Goal: Task Accomplishment & Management: Manage account settings

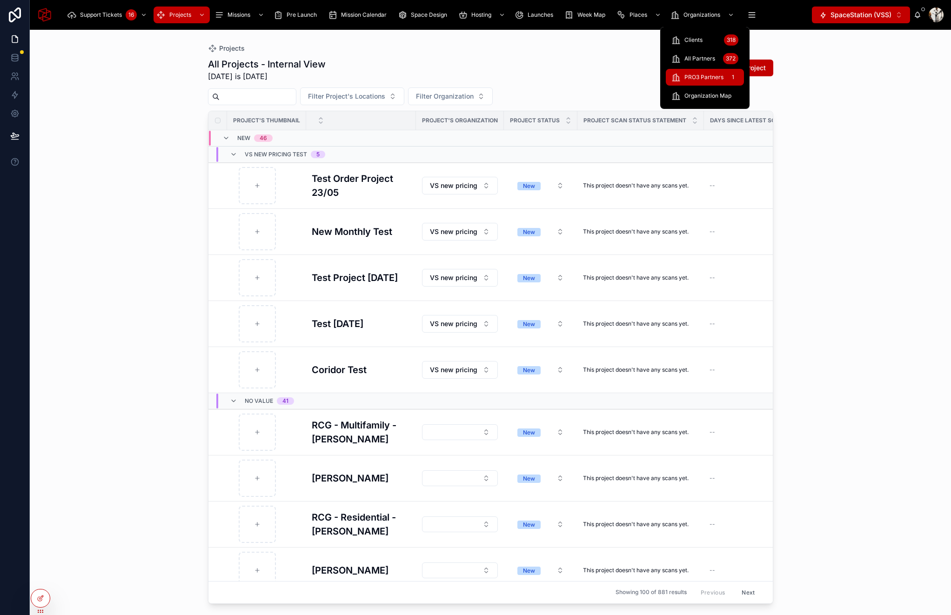
click at [701, 74] on span "PRO3 Partners" at bounding box center [703, 77] width 39 height 7
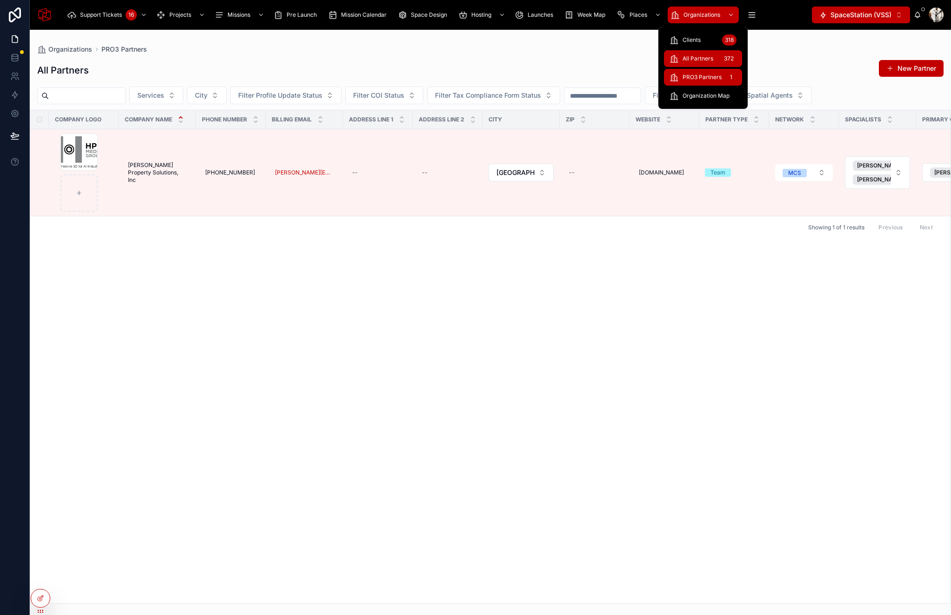
click at [708, 62] on span "All Partners" at bounding box center [698, 58] width 31 height 7
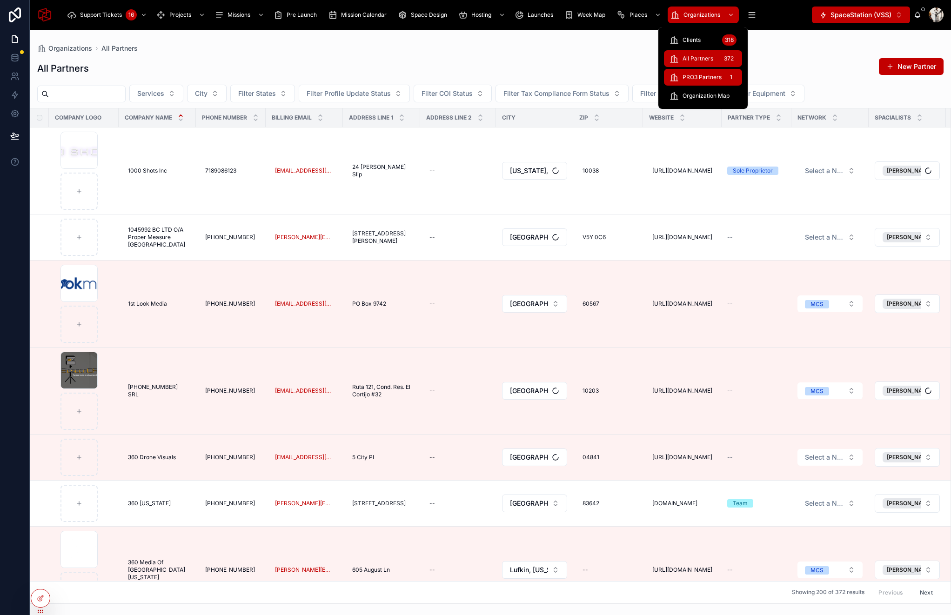
click at [713, 80] on span "PRO3 Partners" at bounding box center [702, 77] width 39 height 7
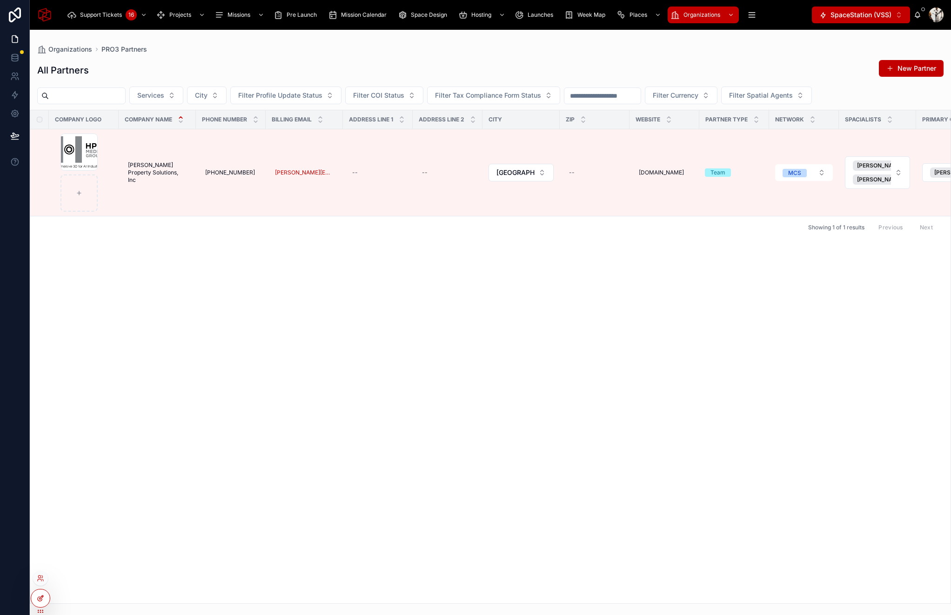
click at [43, 597] on icon at bounding box center [40, 598] width 7 height 7
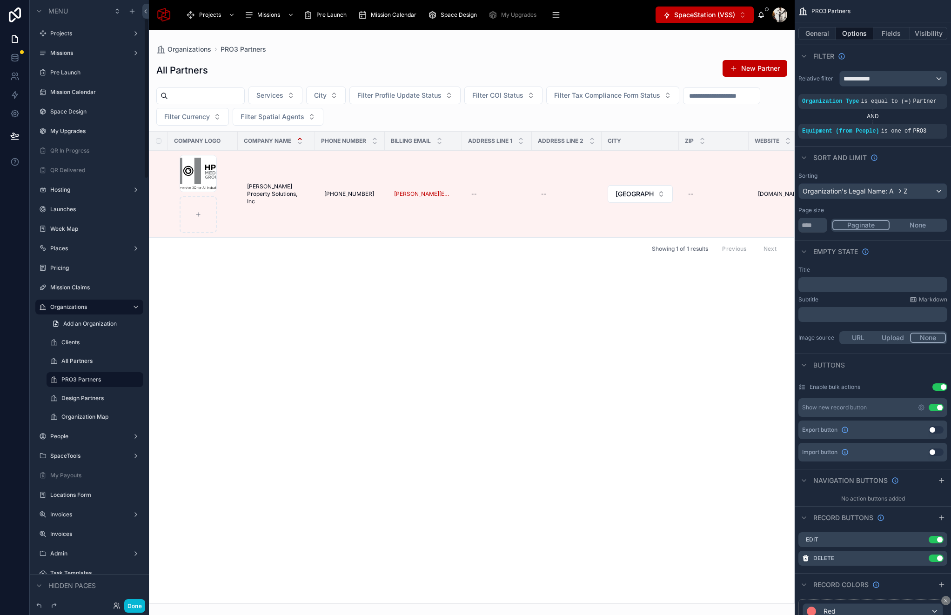
scroll to position [68, 0]
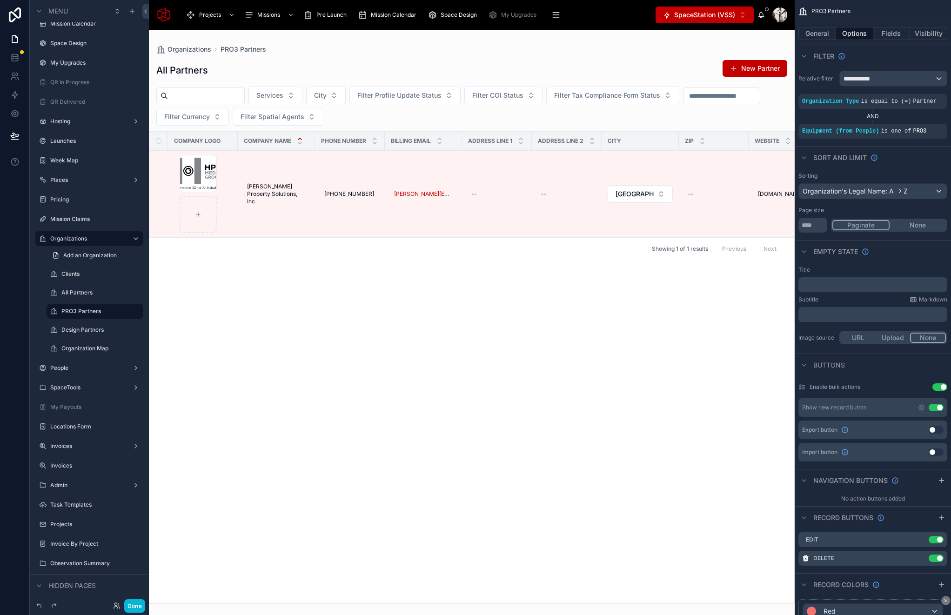
click at [620, 118] on div at bounding box center [472, 322] width 646 height 585
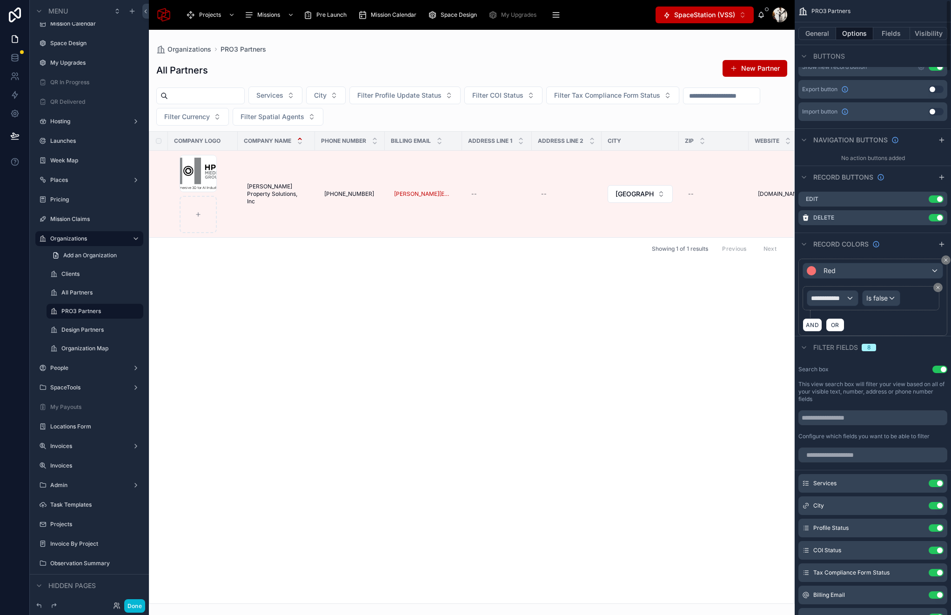
scroll to position [0, 0]
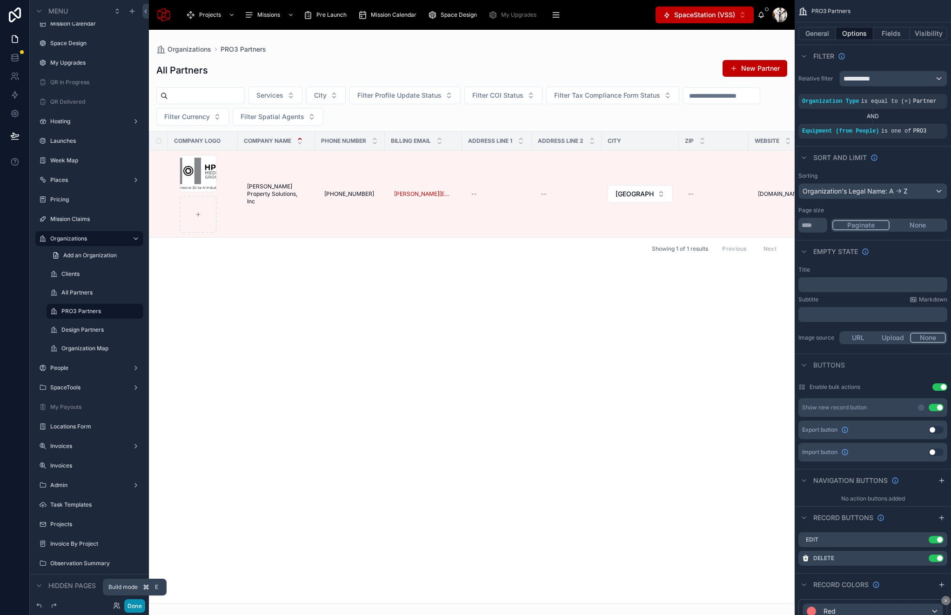
click at [133, 603] on button "Done" at bounding box center [134, 605] width 21 height 13
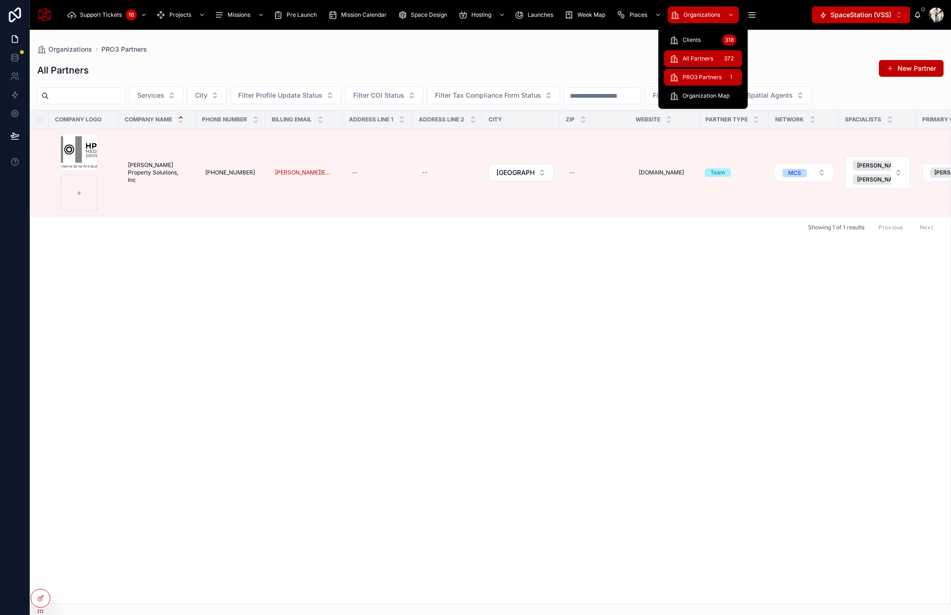
click at [701, 55] on span "All Partners" at bounding box center [698, 58] width 31 height 7
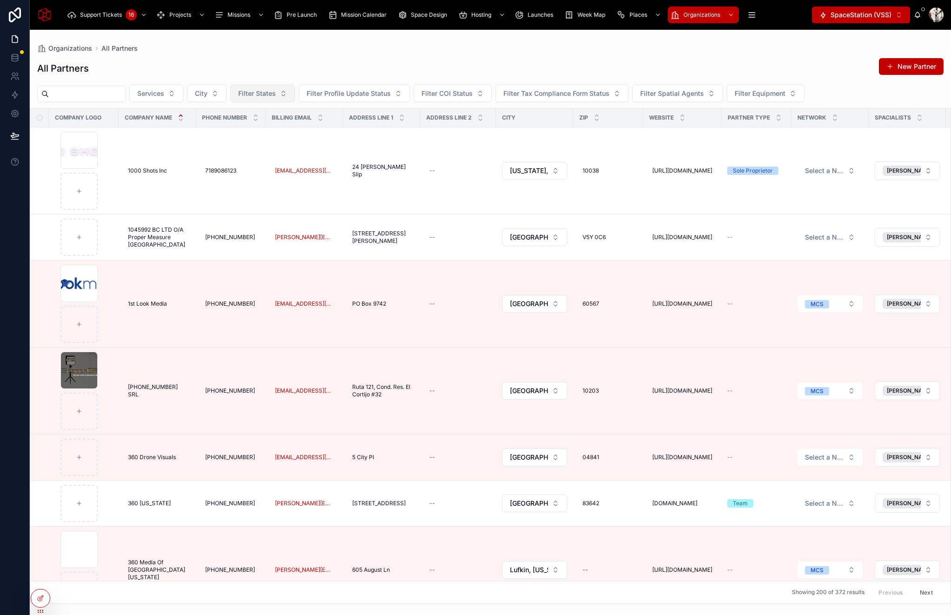
click at [261, 93] on span "Filter States" at bounding box center [257, 93] width 38 height 9
type input "*****"
click at [258, 128] on div "[US_STATE]" at bounding box center [275, 131] width 112 height 15
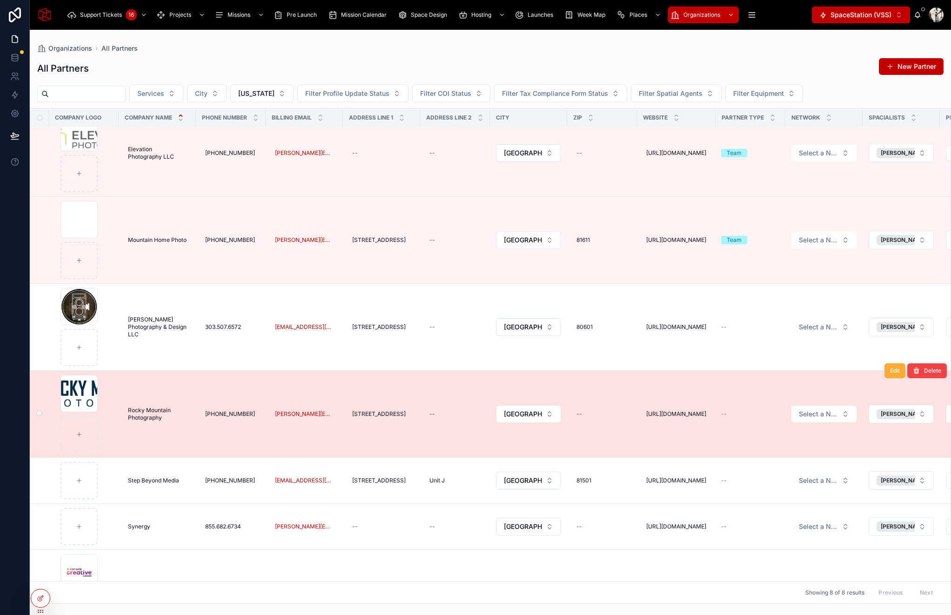
scroll to position [160, 0]
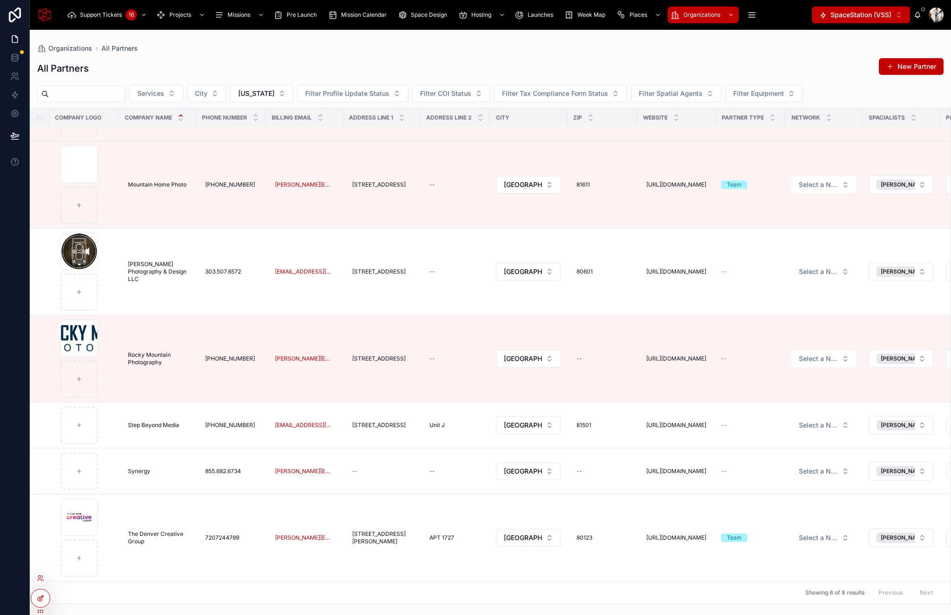
click at [42, 598] on icon at bounding box center [40, 598] width 7 height 7
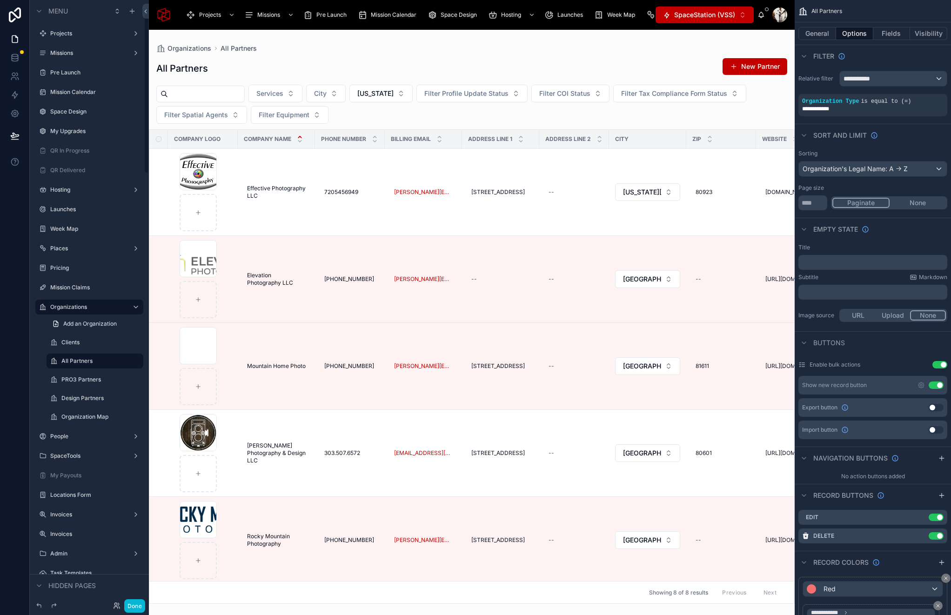
scroll to position [50, 0]
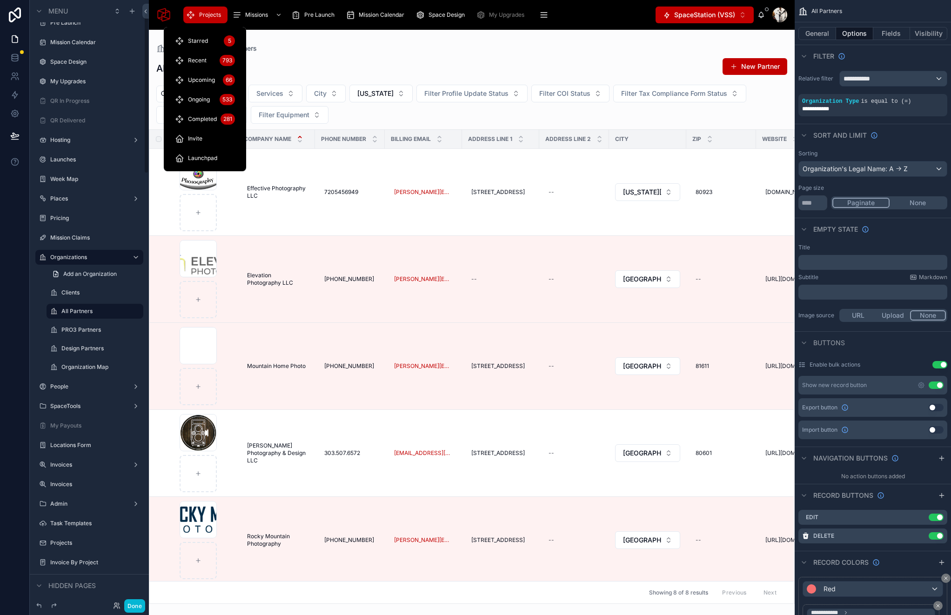
click at [203, 15] on span "Projects" at bounding box center [210, 14] width 22 height 7
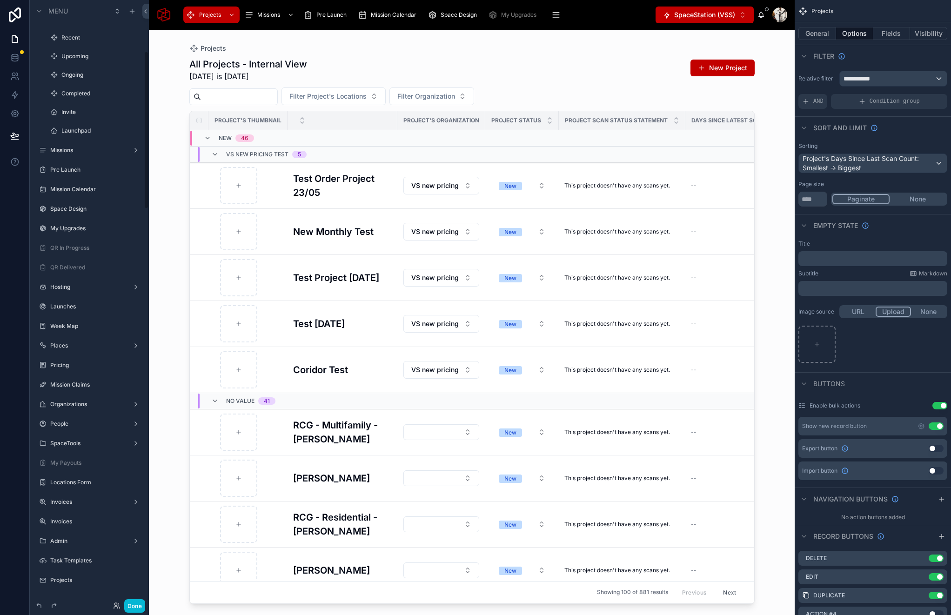
scroll to position [197, 0]
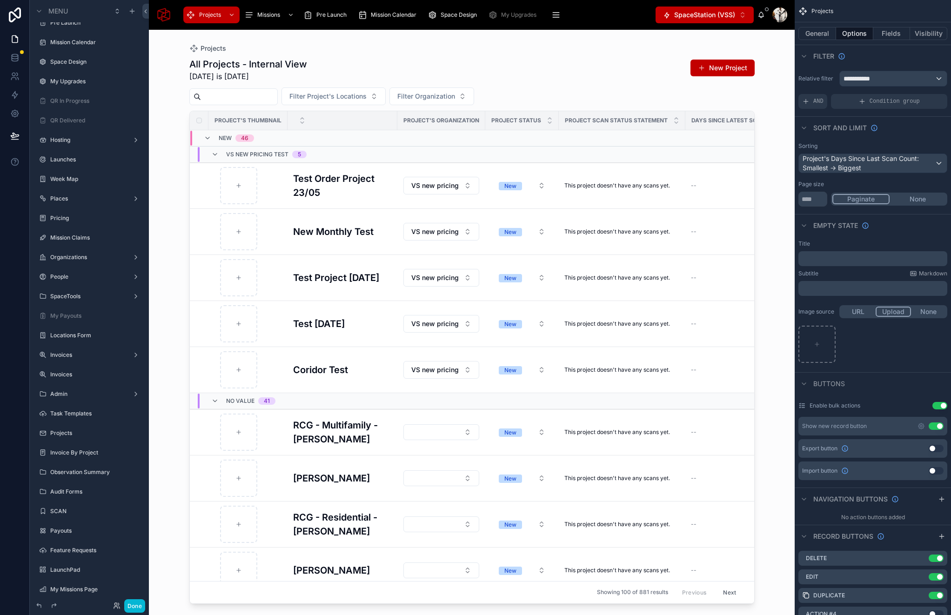
click at [243, 99] on div at bounding box center [471, 317] width 595 height 574
click at [233, 98] on input "text" at bounding box center [239, 96] width 76 height 13
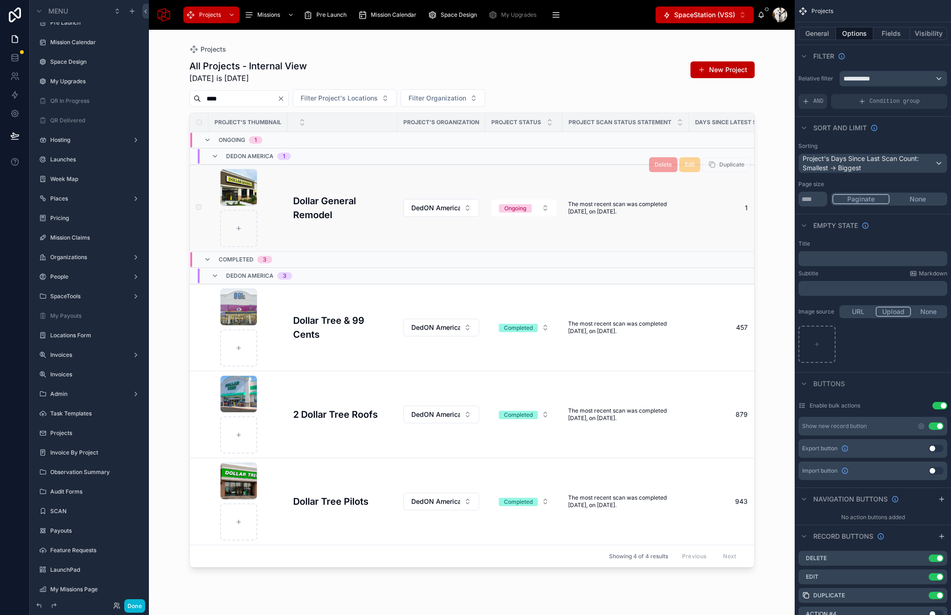
type input "****"
click at [306, 213] on h3 "Dollar General Remodel" at bounding box center [342, 208] width 99 height 28
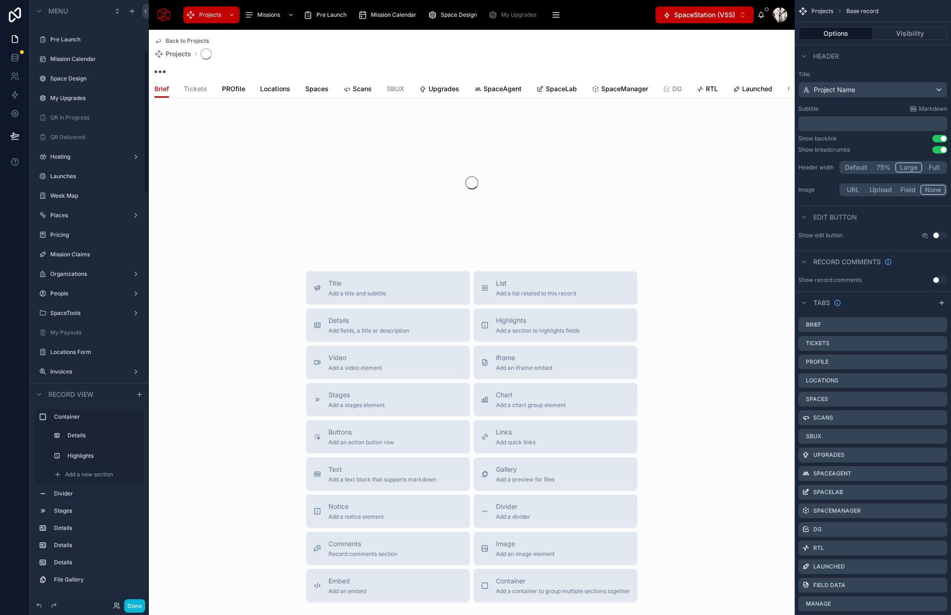
scroll to position [214, 0]
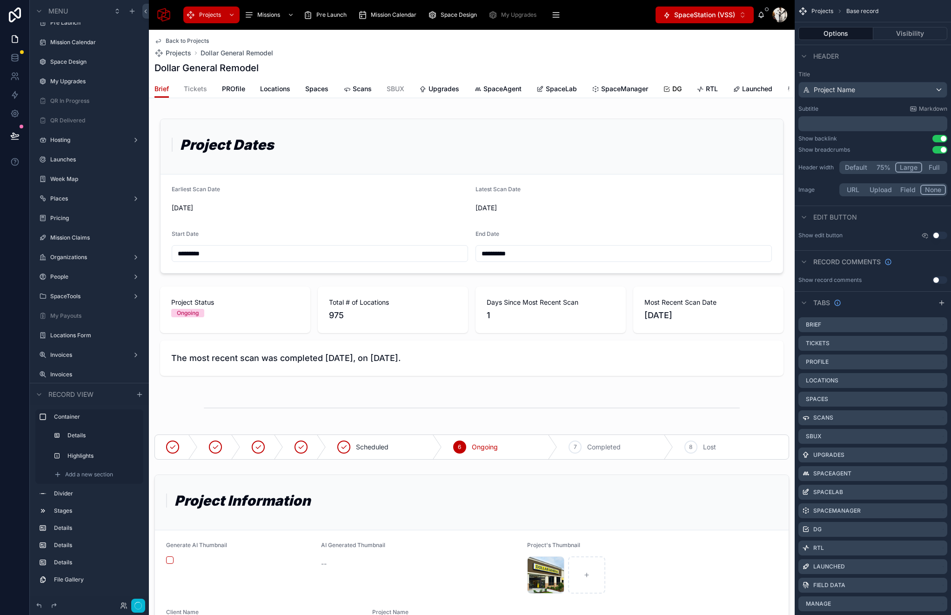
click at [676, 90] on span "DG" at bounding box center [676, 88] width 9 height 9
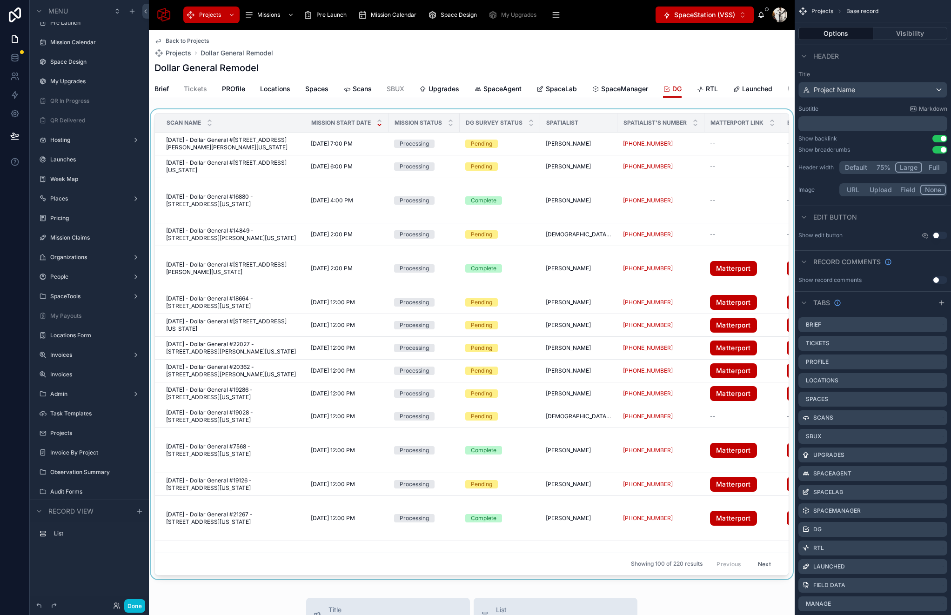
click at [692, 112] on div at bounding box center [472, 346] width 646 height 474
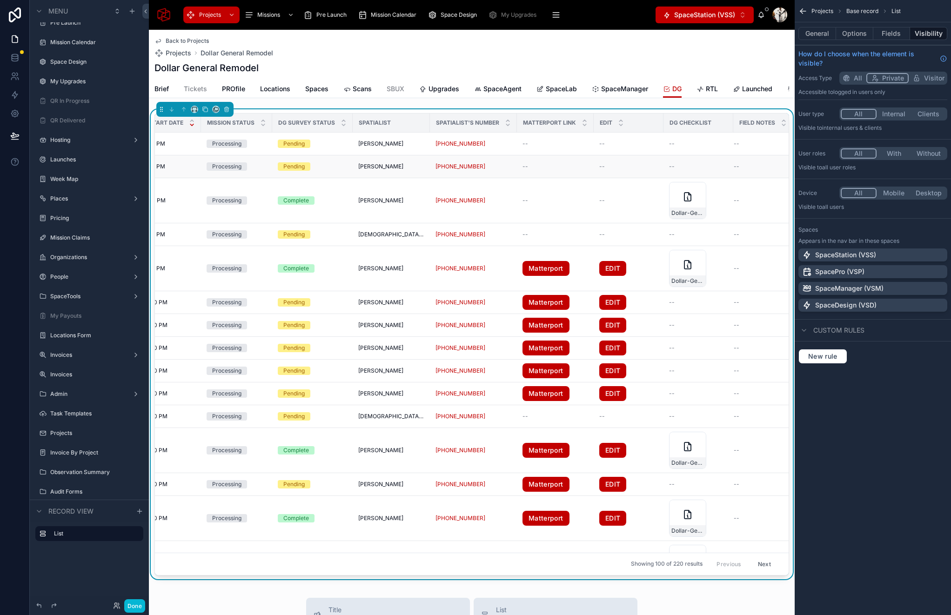
scroll to position [0, 194]
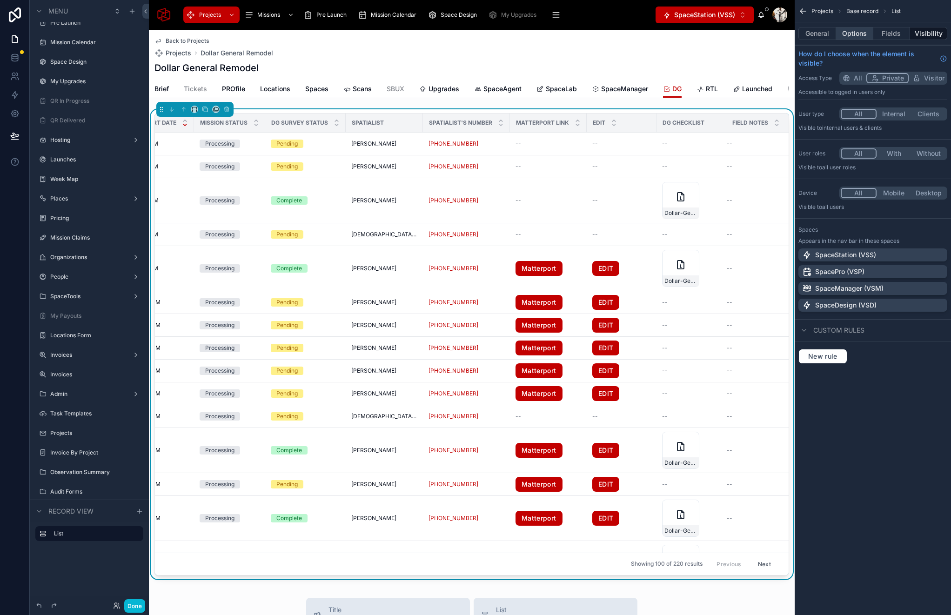
click at [855, 28] on button "Options" at bounding box center [854, 33] width 37 height 13
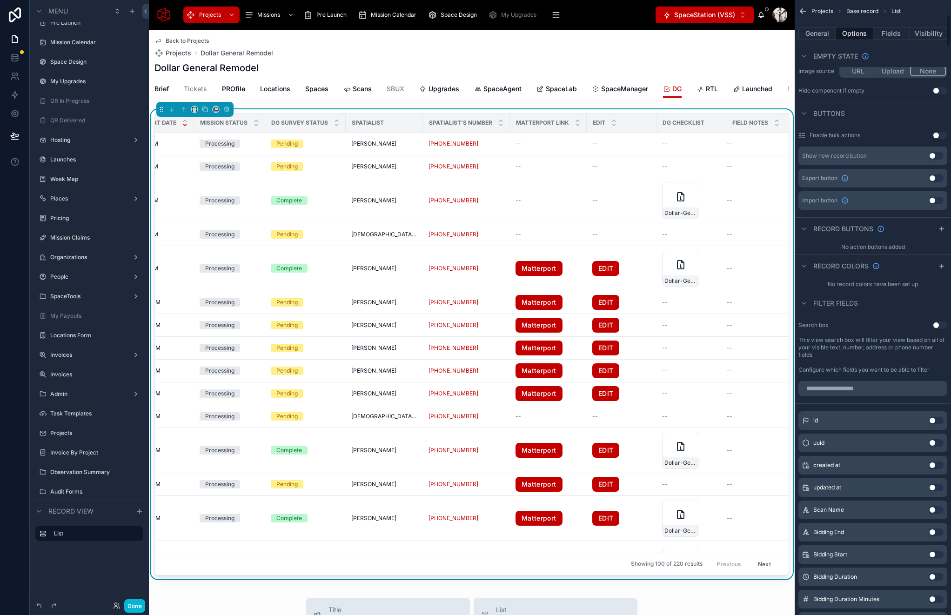
scroll to position [276, 0]
click at [935, 324] on button "Use setting" at bounding box center [939, 323] width 15 height 7
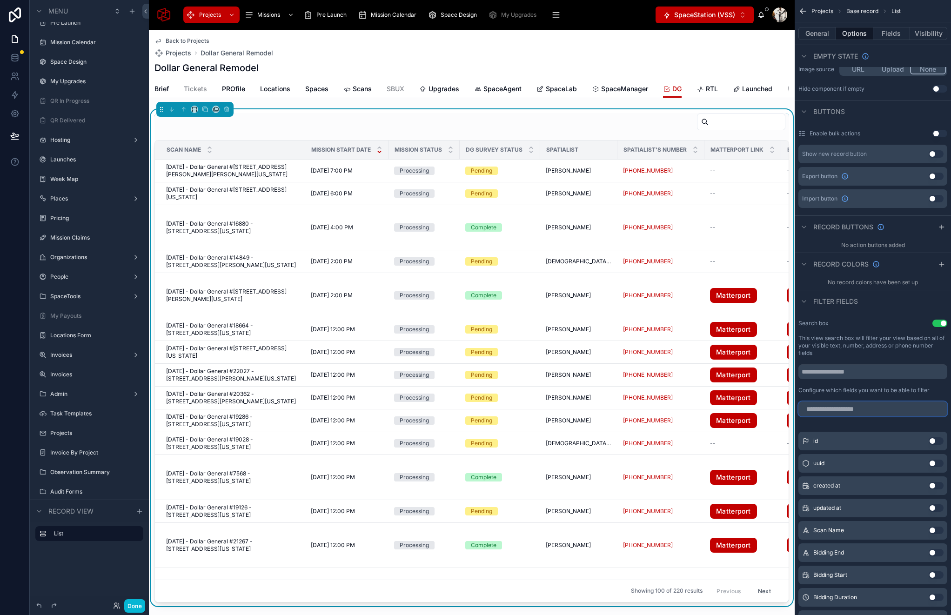
click at [843, 408] on input "scrollable content" at bounding box center [872, 409] width 149 height 15
click at [936, 463] on button "Use setting" at bounding box center [936, 463] width 15 height 7
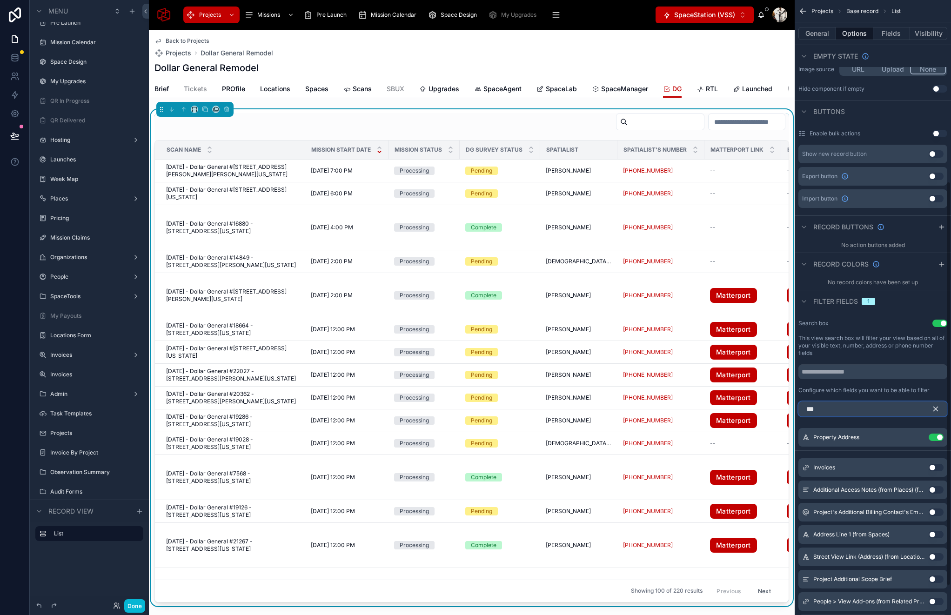
click at [855, 406] on input "***" at bounding box center [872, 409] width 149 height 15
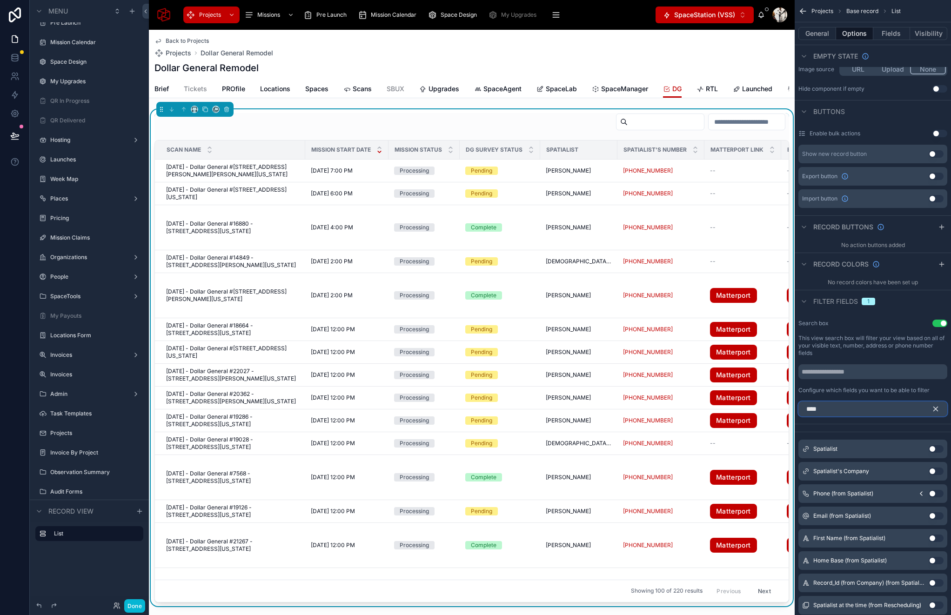
type input "****"
click at [933, 449] on button "Use setting" at bounding box center [936, 448] width 15 height 7
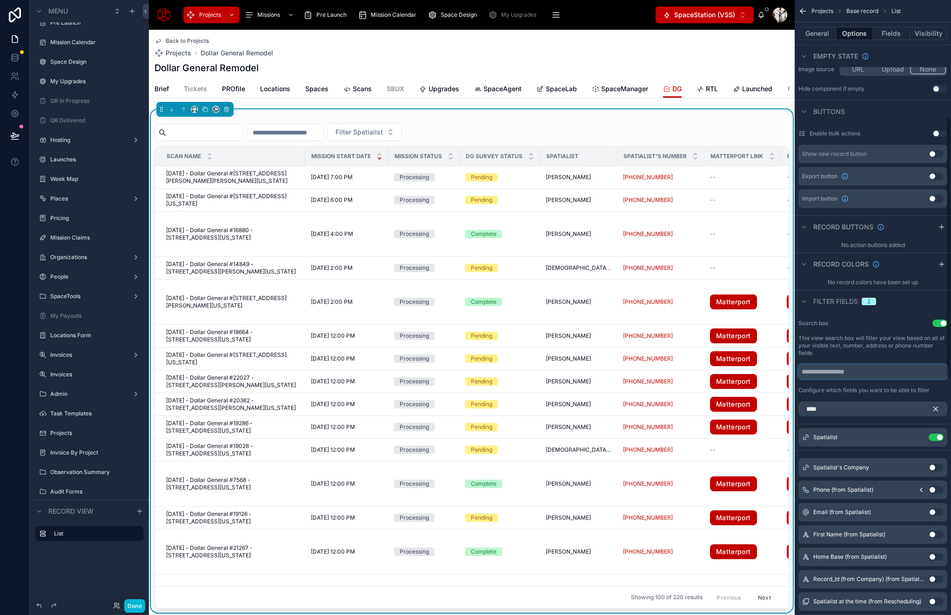
click at [823, 375] on input "scrollable content" at bounding box center [872, 371] width 149 height 15
click at [852, 374] on input "***" at bounding box center [872, 371] width 149 height 15
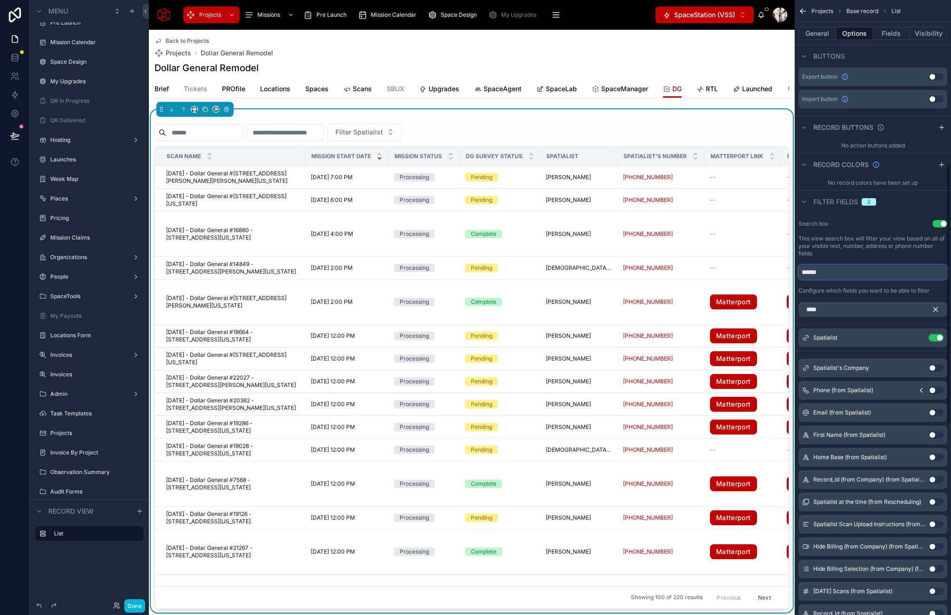
scroll to position [387, 0]
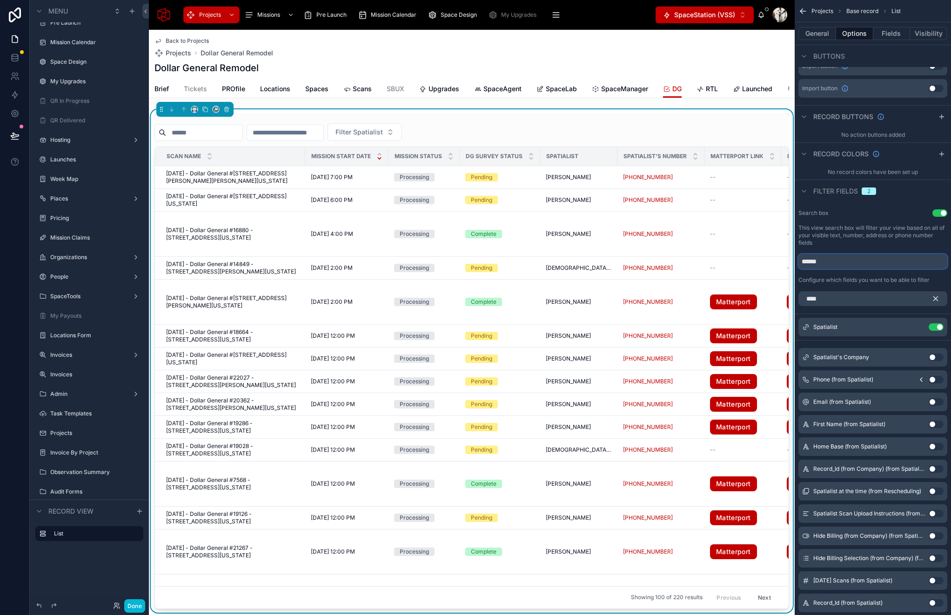
type input "******"
click at [933, 297] on icon "scrollable content" at bounding box center [935, 298] width 8 height 8
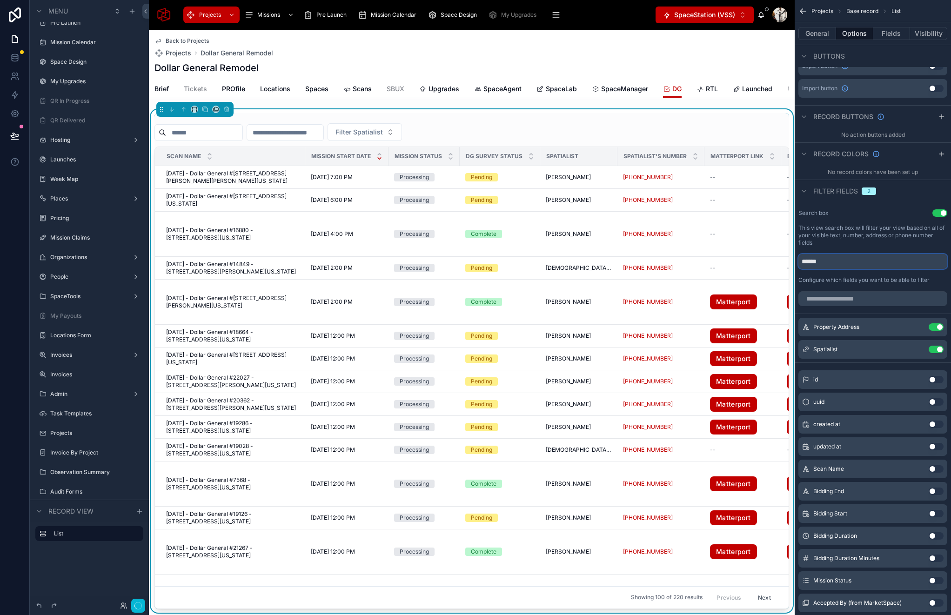
click at [846, 262] on input "******" at bounding box center [872, 261] width 149 height 15
click at [863, 298] on input "scrollable content" at bounding box center [872, 298] width 149 height 15
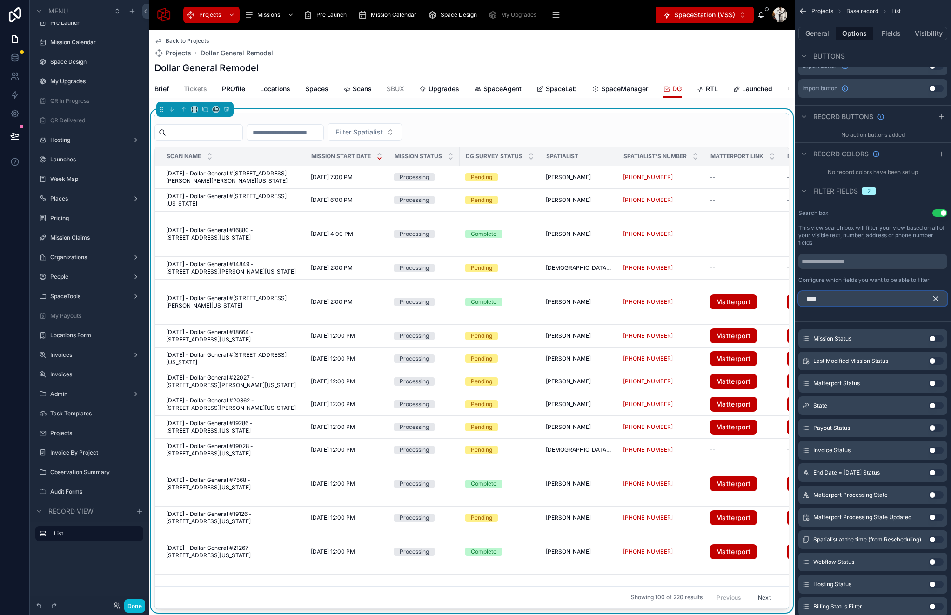
type input "****"
click at [934, 338] on button "Use setting" at bounding box center [936, 338] width 15 height 7
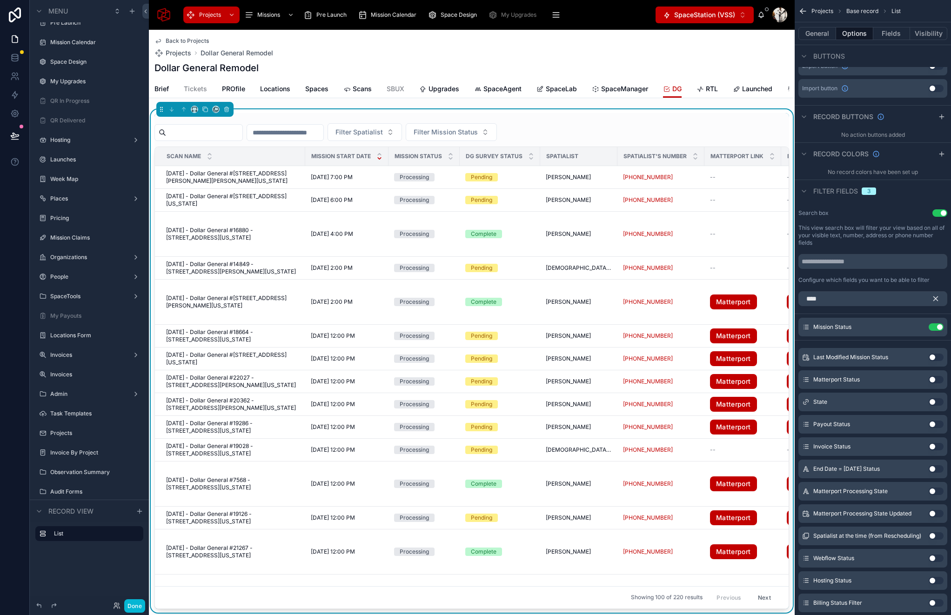
click at [936, 378] on button "Use setting" at bounding box center [936, 379] width 15 height 7
click at [134, 608] on button "Done" at bounding box center [134, 605] width 21 height 13
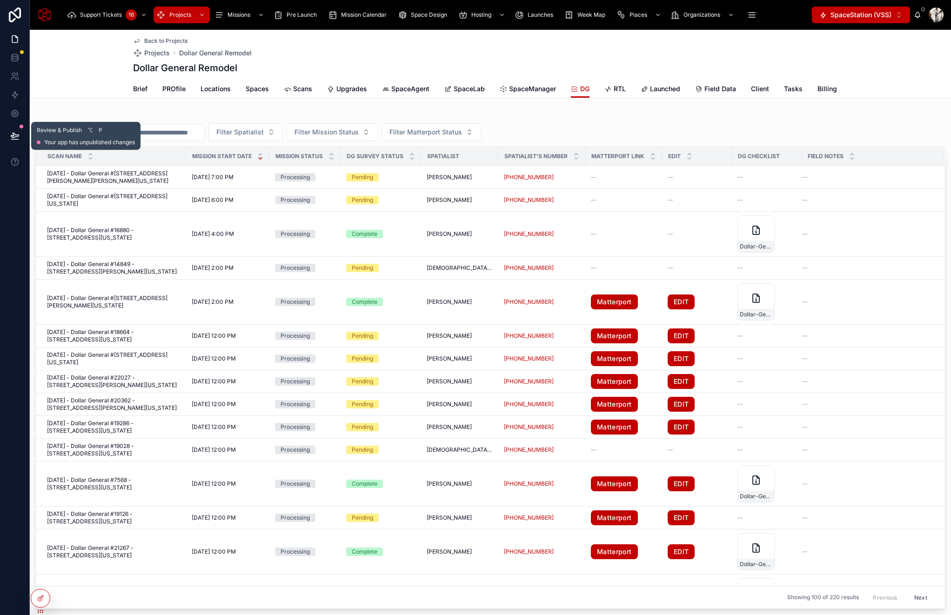
click at [12, 138] on icon at bounding box center [15, 135] width 8 height 5
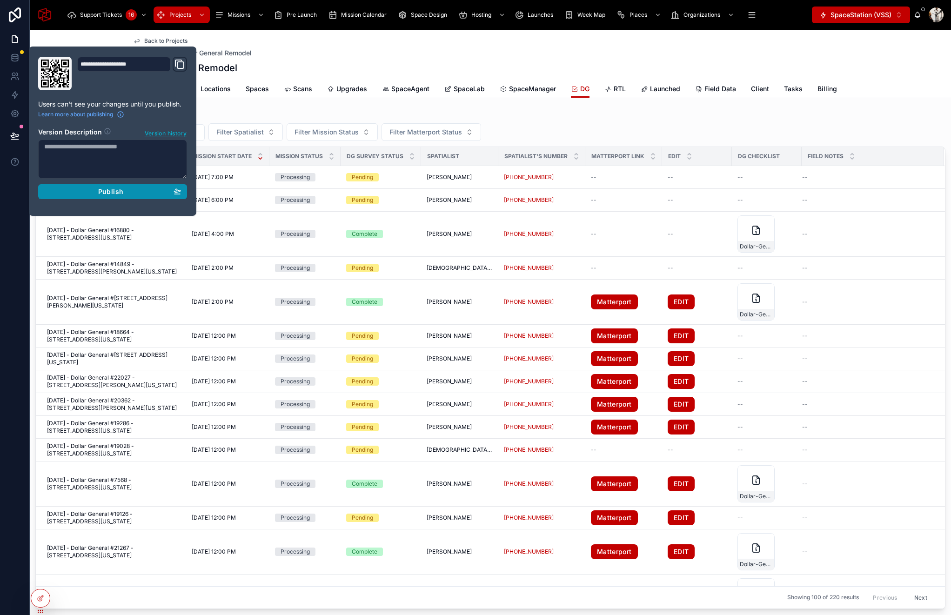
click at [105, 189] on span "Publish" at bounding box center [110, 191] width 25 height 8
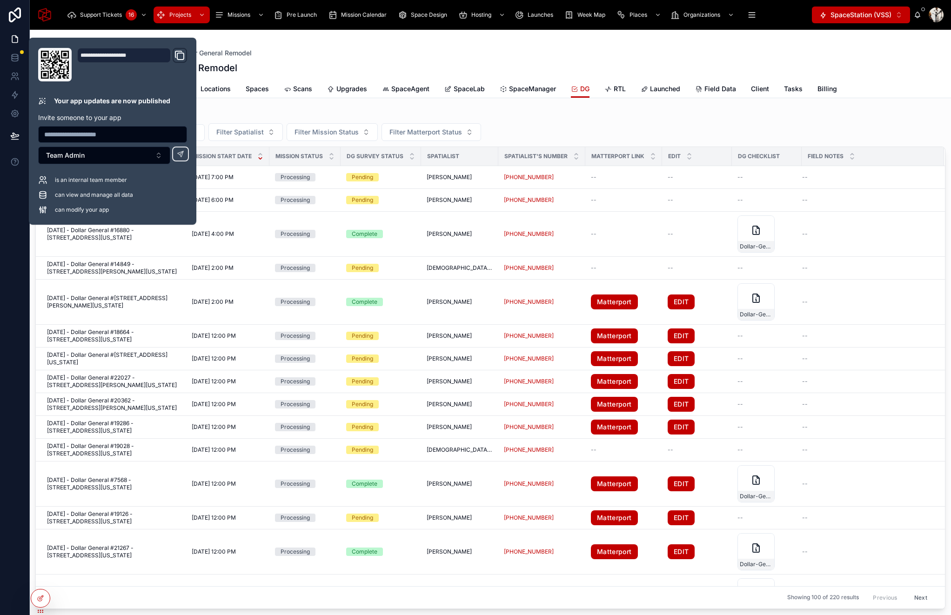
click at [642, 121] on div "Filter Spatialist Filter Mission Status Filter Matterport Status Scan Name Miss…" at bounding box center [490, 361] width 910 height 496
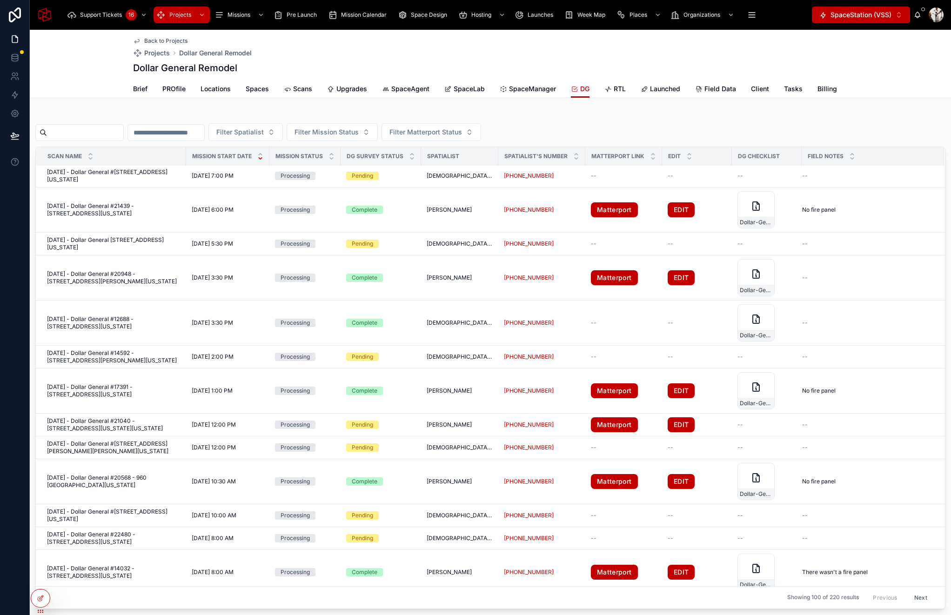
scroll to position [610, 0]
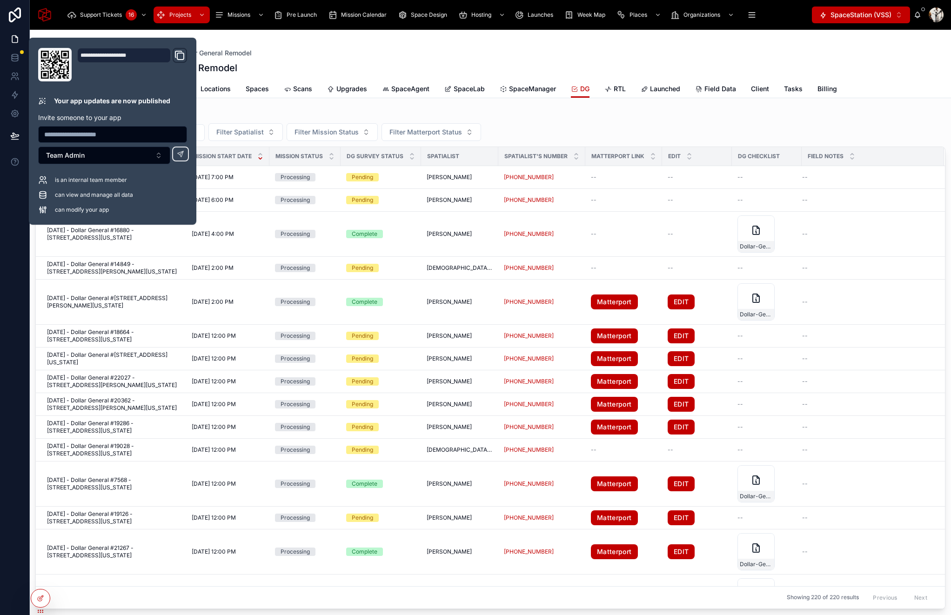
click at [397, 39] on div "Back to Projects Projects Dollar General Remodel" at bounding box center [490, 47] width 715 height 20
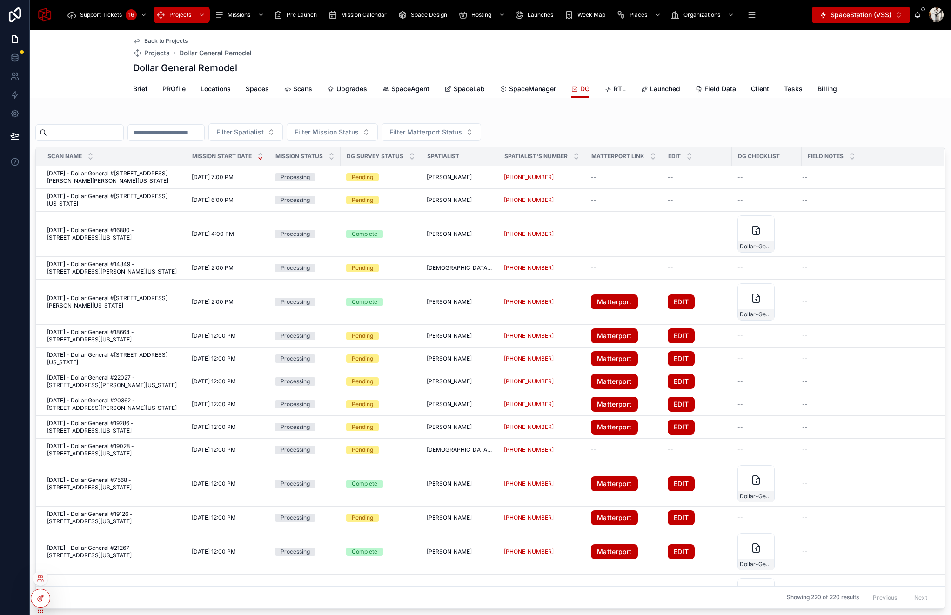
click at [37, 597] on icon at bounding box center [40, 598] width 7 height 7
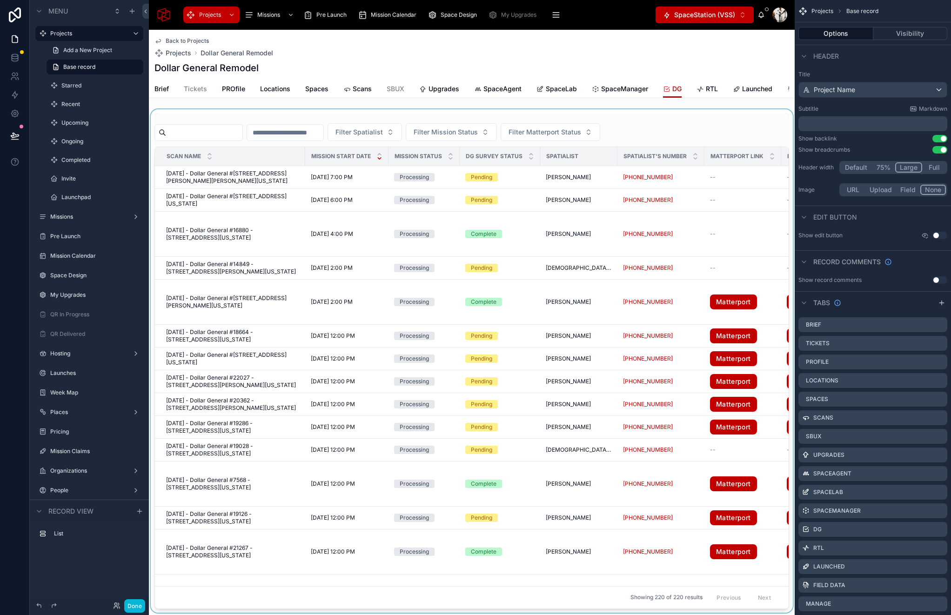
click at [487, 121] on div at bounding box center [472, 360] width 646 height 503
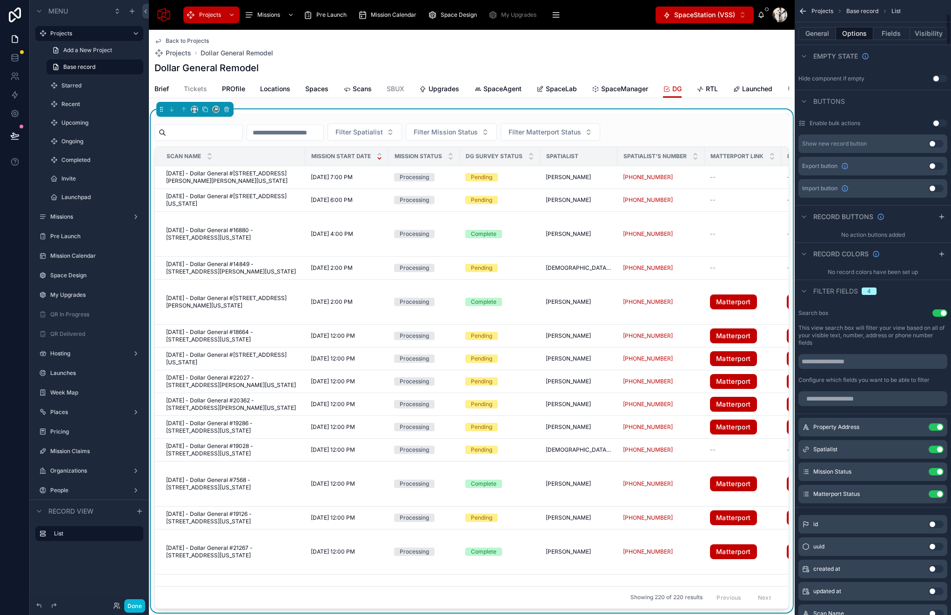
scroll to position [289, 0]
click at [846, 401] on input "scrollable content" at bounding box center [872, 396] width 149 height 15
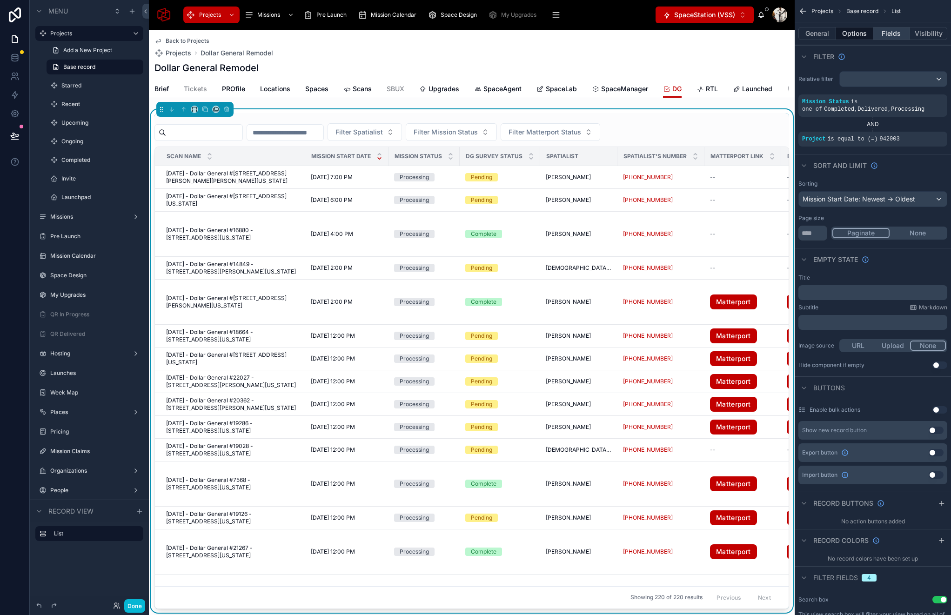
click at [893, 31] on button "Fields" at bounding box center [891, 33] width 37 height 13
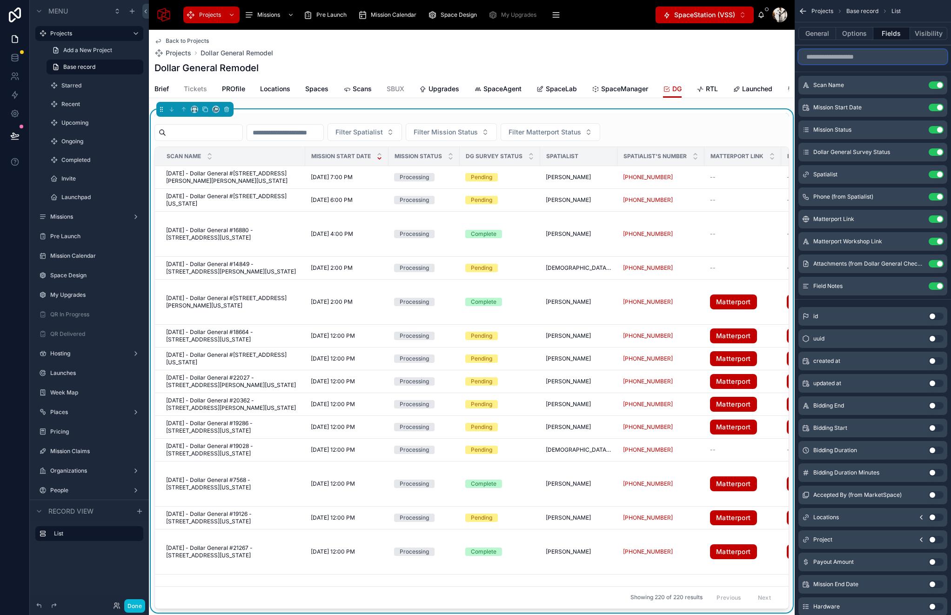
click at [870, 62] on input "scrollable content" at bounding box center [872, 56] width 149 height 15
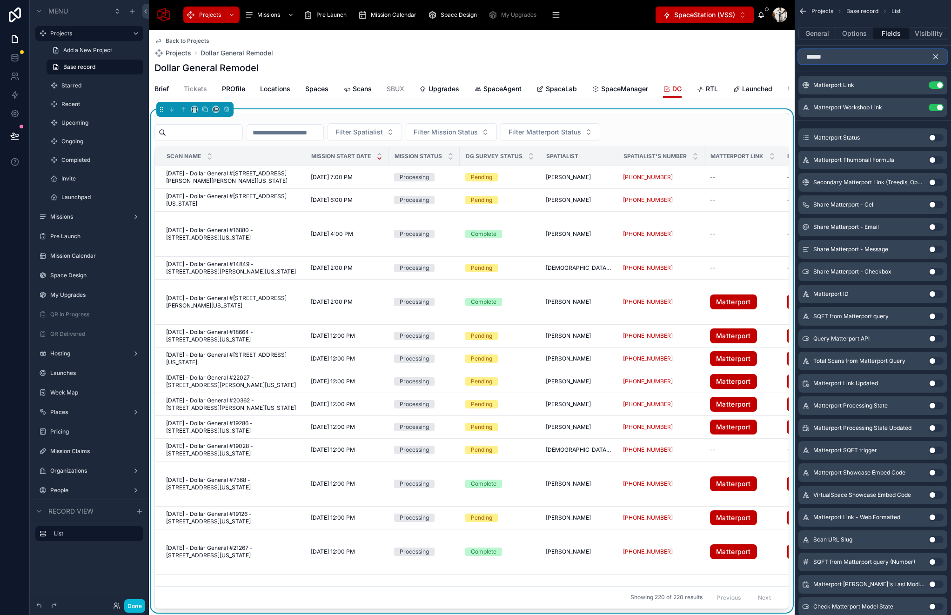
type input "******"
click at [930, 139] on button "Use setting" at bounding box center [936, 137] width 15 height 7
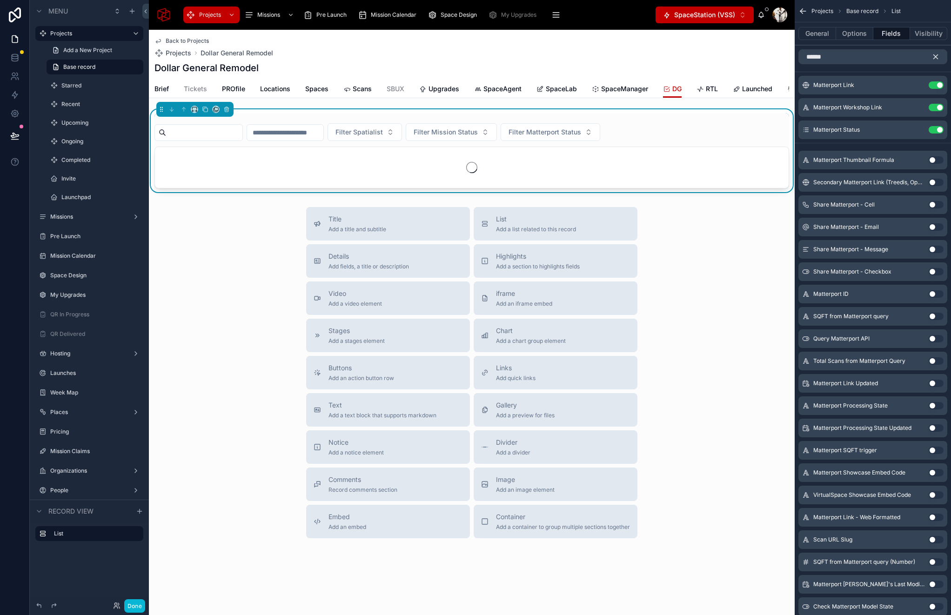
click at [935, 56] on icon "scrollable content" at bounding box center [936, 57] width 4 height 4
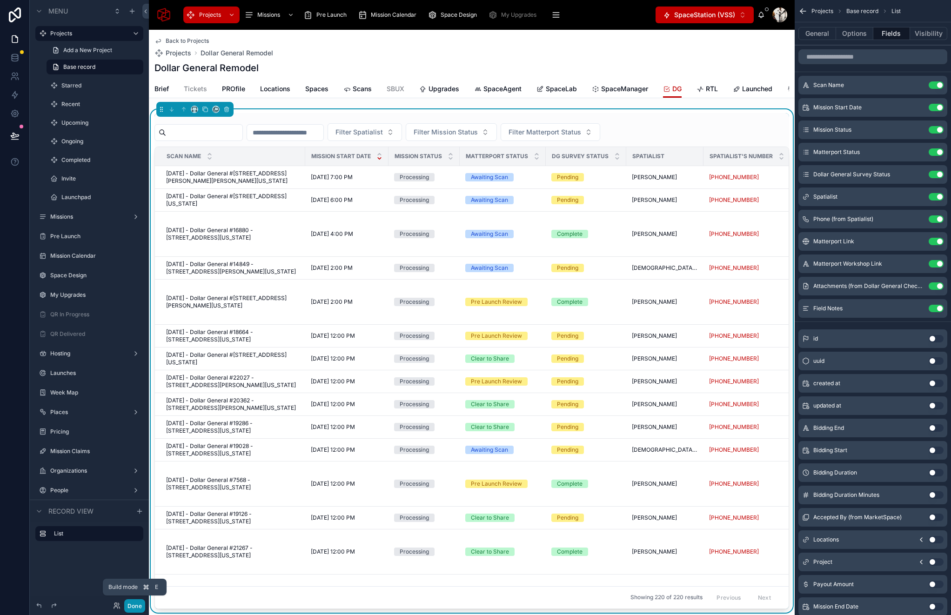
click at [128, 604] on button "Done" at bounding box center [134, 605] width 21 height 13
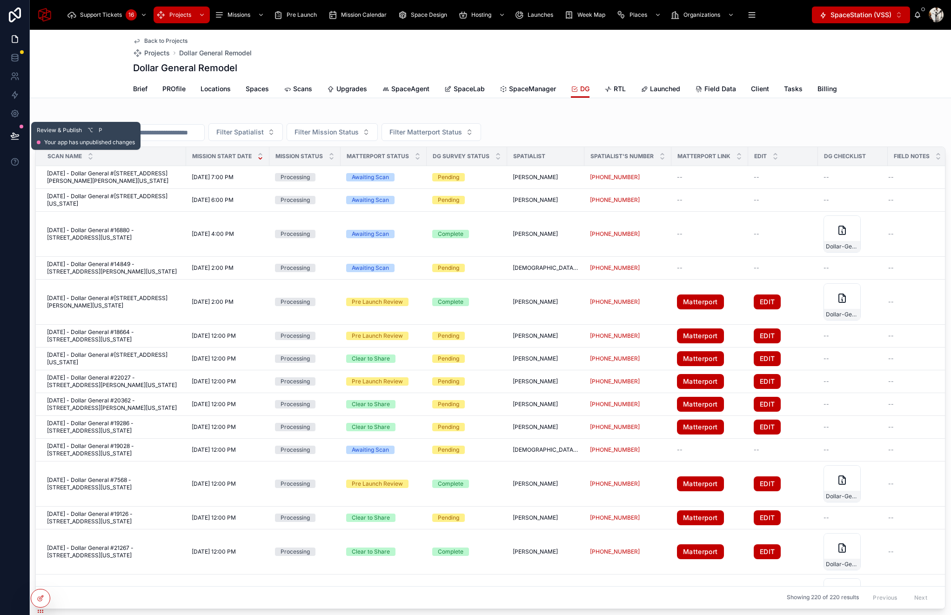
click at [10, 132] on icon at bounding box center [14, 135] width 9 height 9
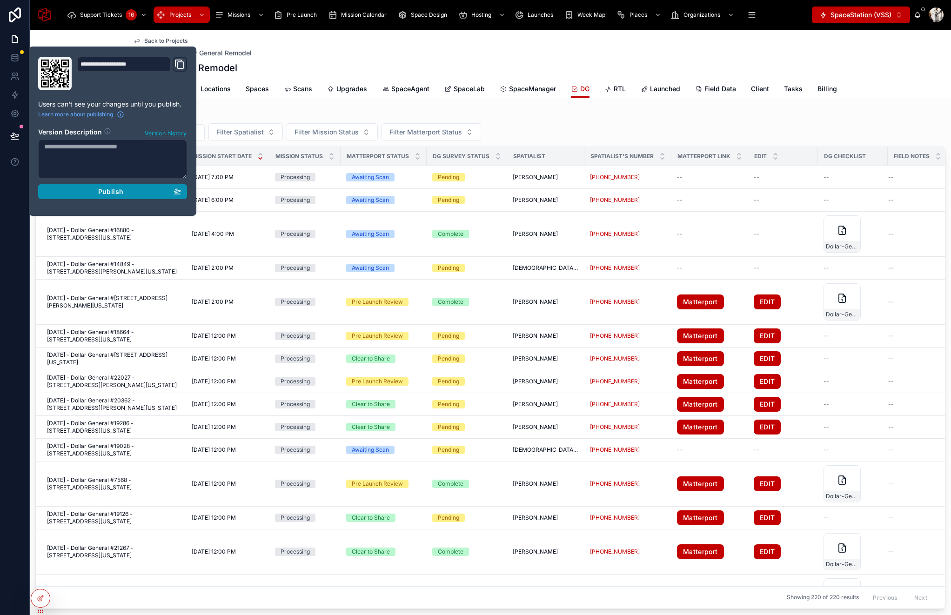
click at [120, 188] on span "Publish" at bounding box center [110, 191] width 25 height 8
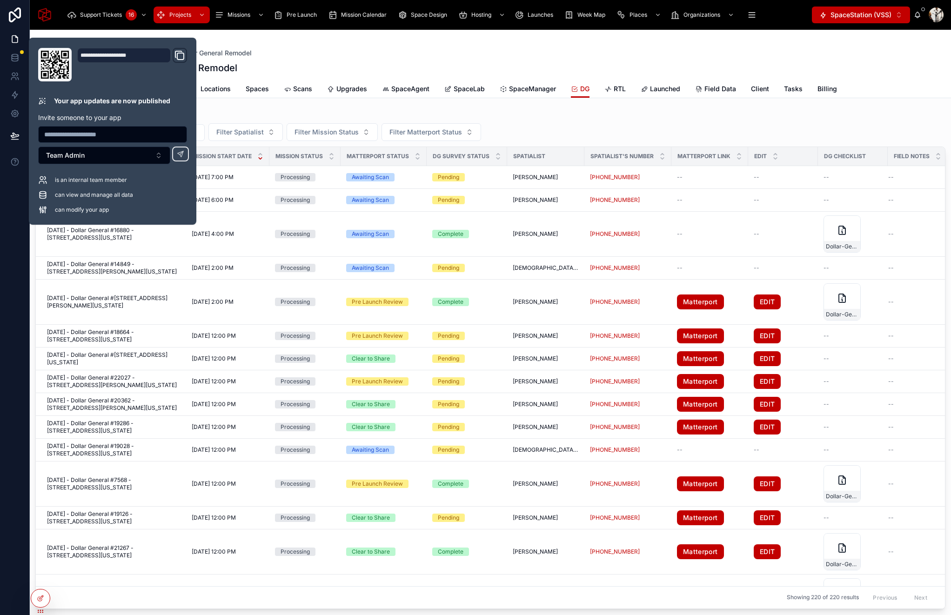
click at [847, 67] on div at bounding box center [813, 67] width 70 height 1
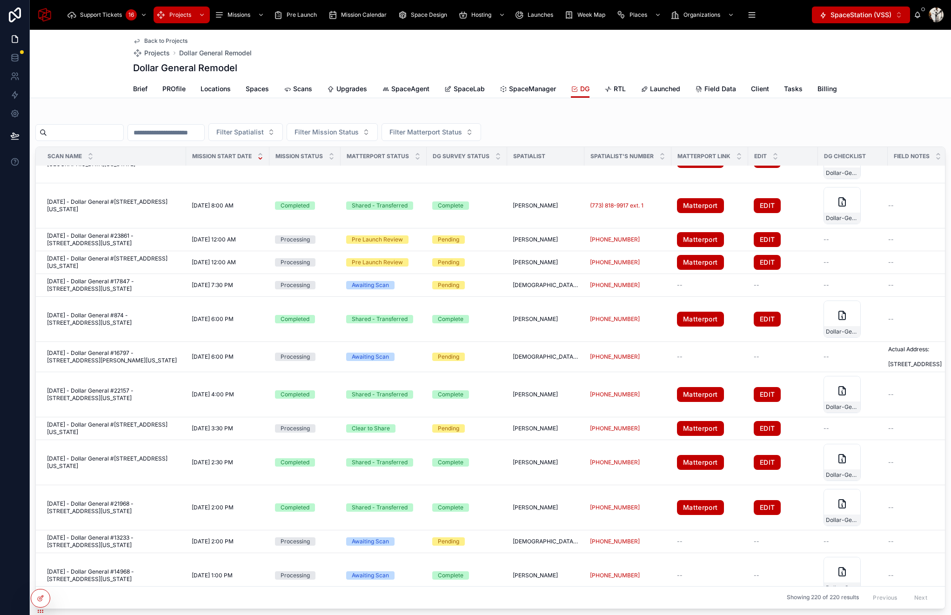
scroll to position [3113, 0]
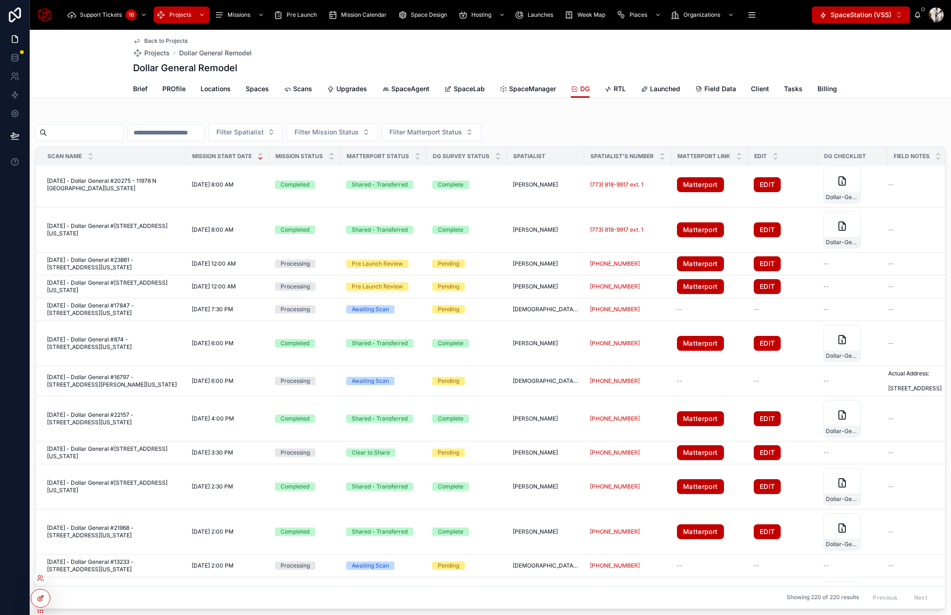
click at [41, 598] on icon at bounding box center [42, 598] width 4 height 4
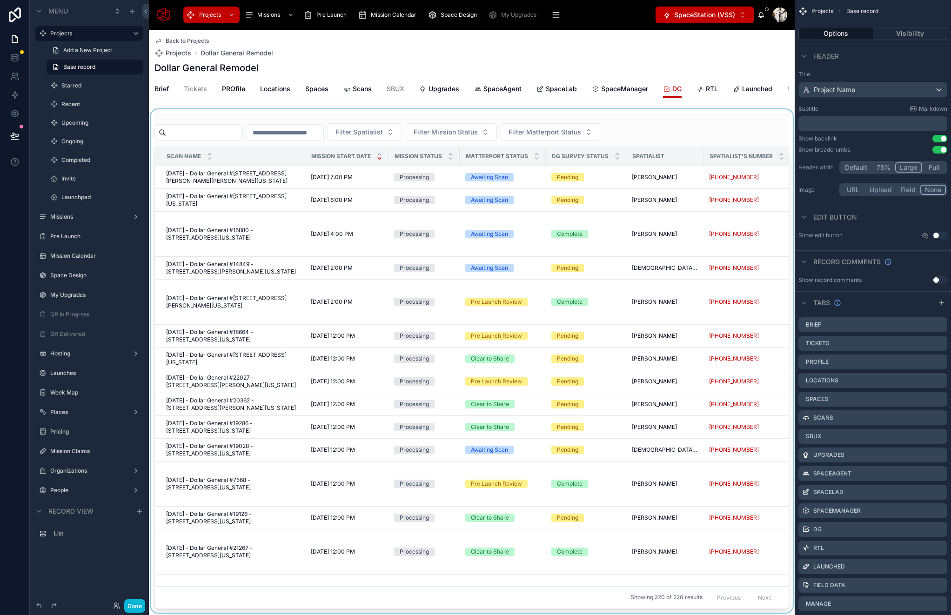
click at [669, 120] on div at bounding box center [472, 360] width 646 height 503
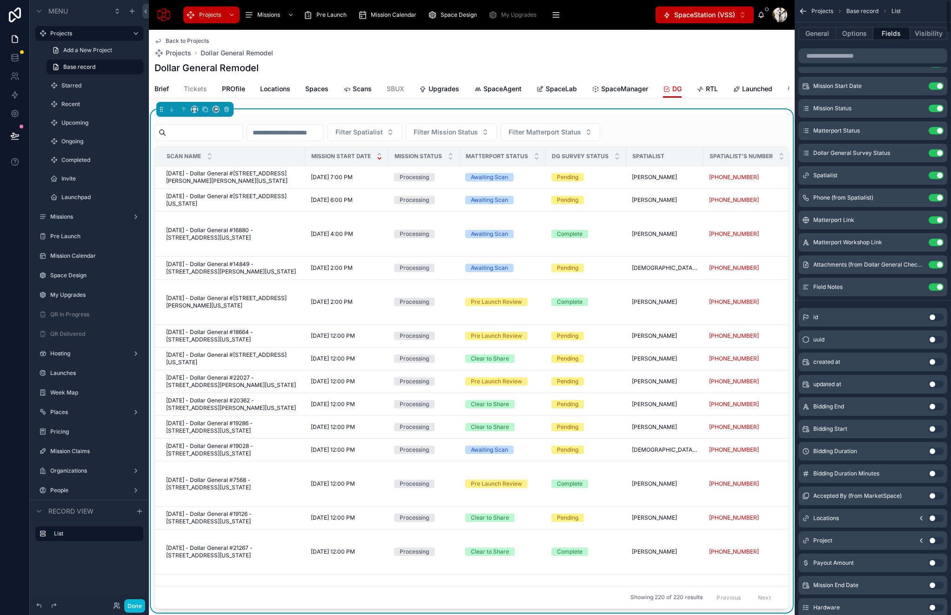
scroll to position [0, 0]
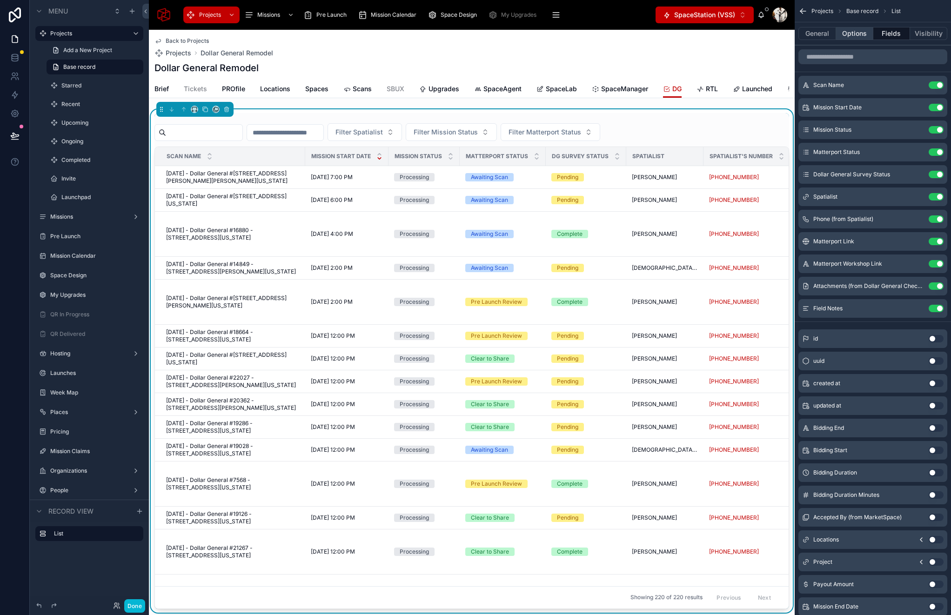
click at [855, 32] on button "Options" at bounding box center [854, 33] width 37 height 13
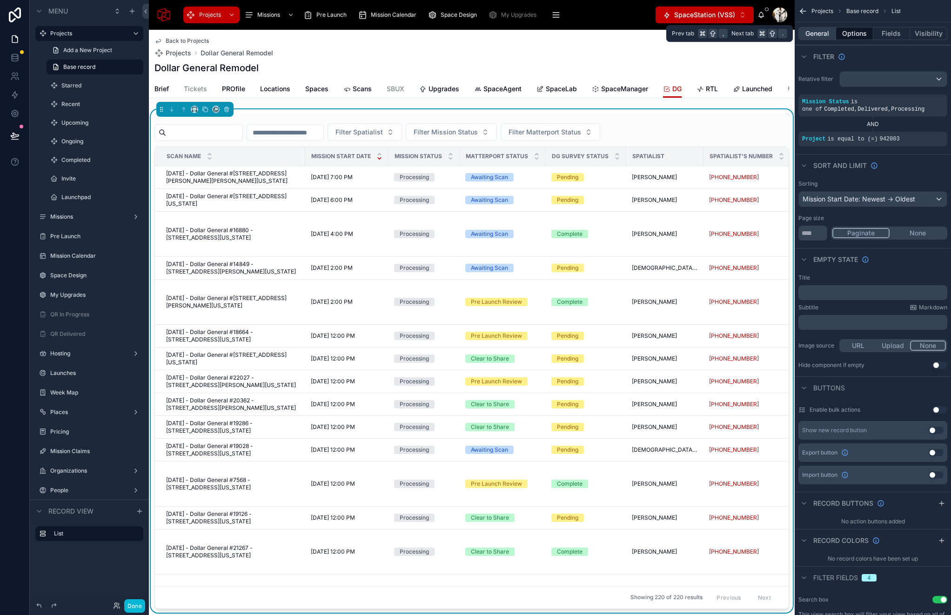
click at [819, 36] on button "General" at bounding box center [817, 33] width 38 height 13
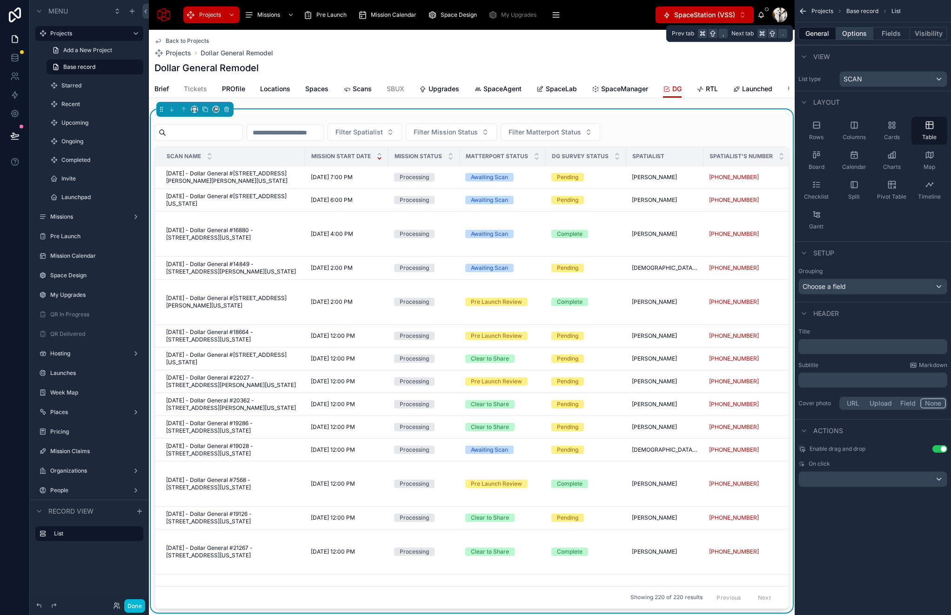
click at [842, 33] on button "Options" at bounding box center [854, 33] width 37 height 13
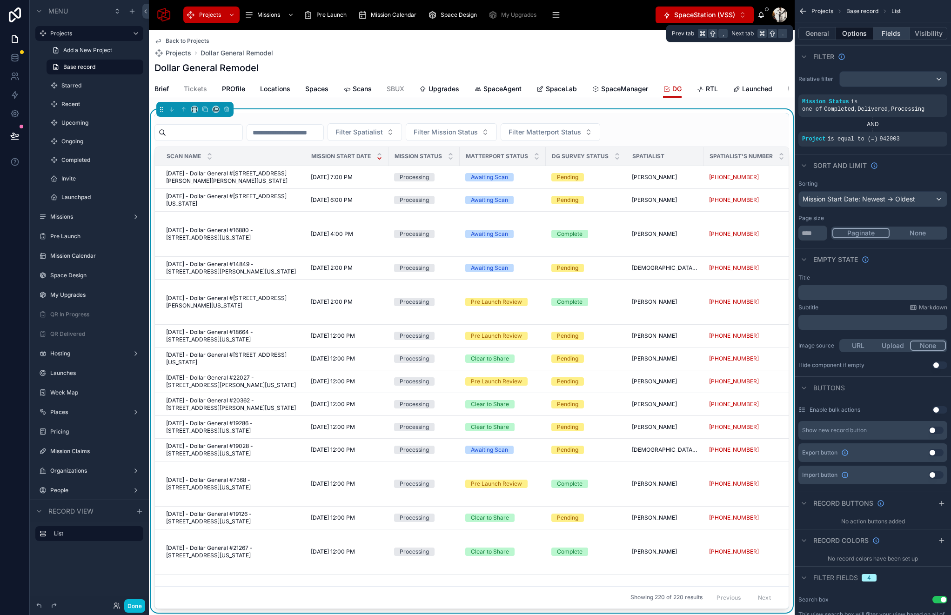
click at [895, 28] on button "Fields" at bounding box center [891, 33] width 37 height 13
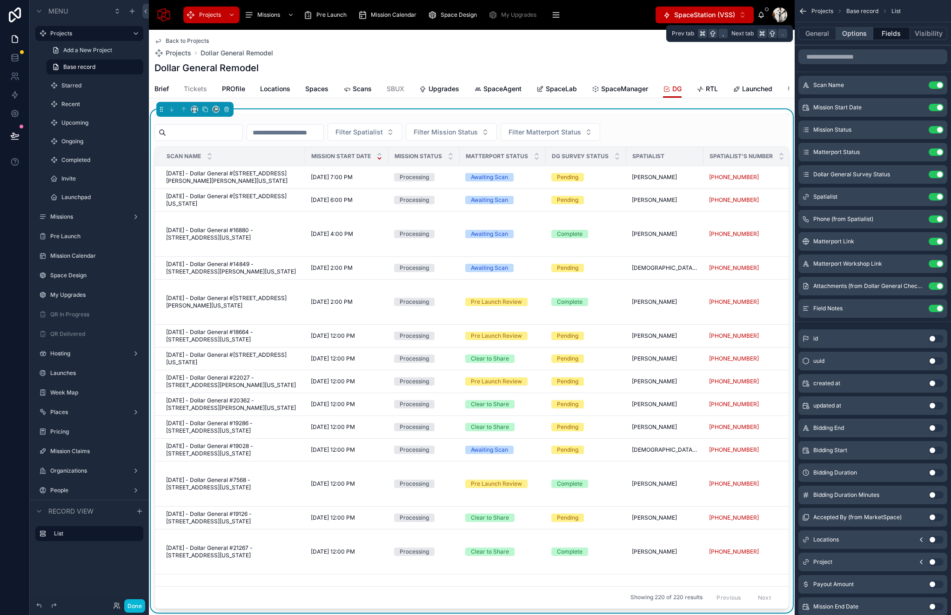
click at [859, 36] on button "Options" at bounding box center [854, 33] width 37 height 13
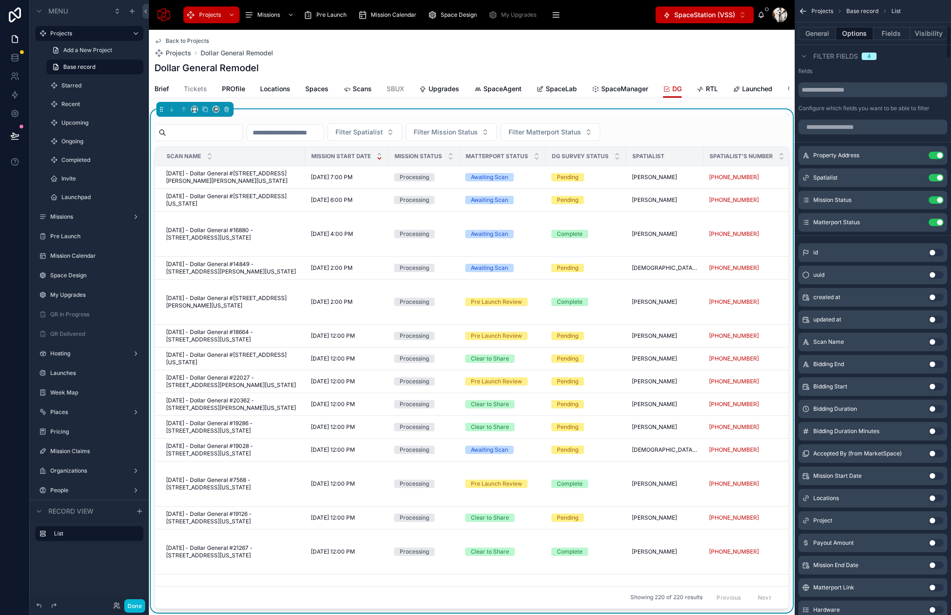
scroll to position [495, 0]
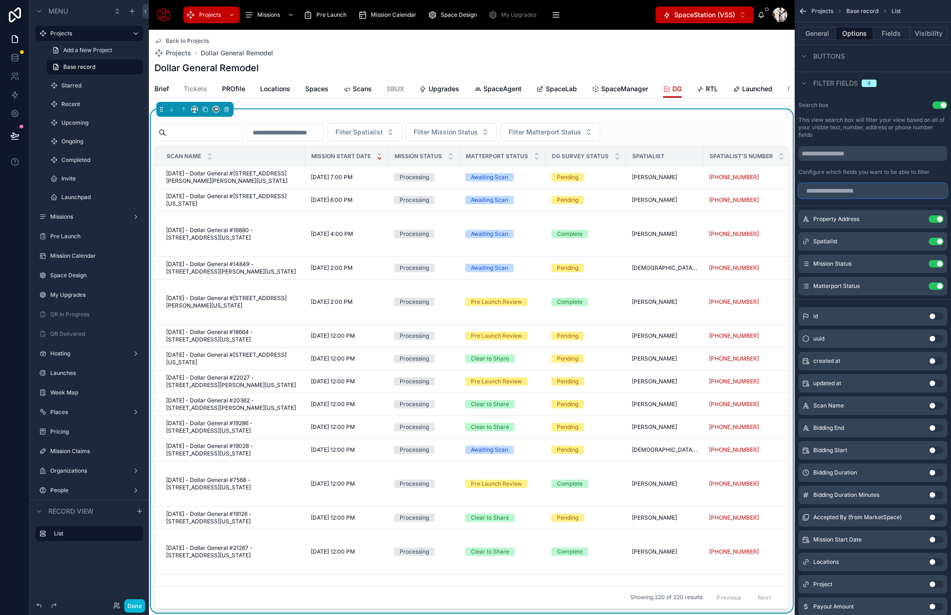
click at [838, 194] on input "scrollable content" at bounding box center [872, 190] width 149 height 15
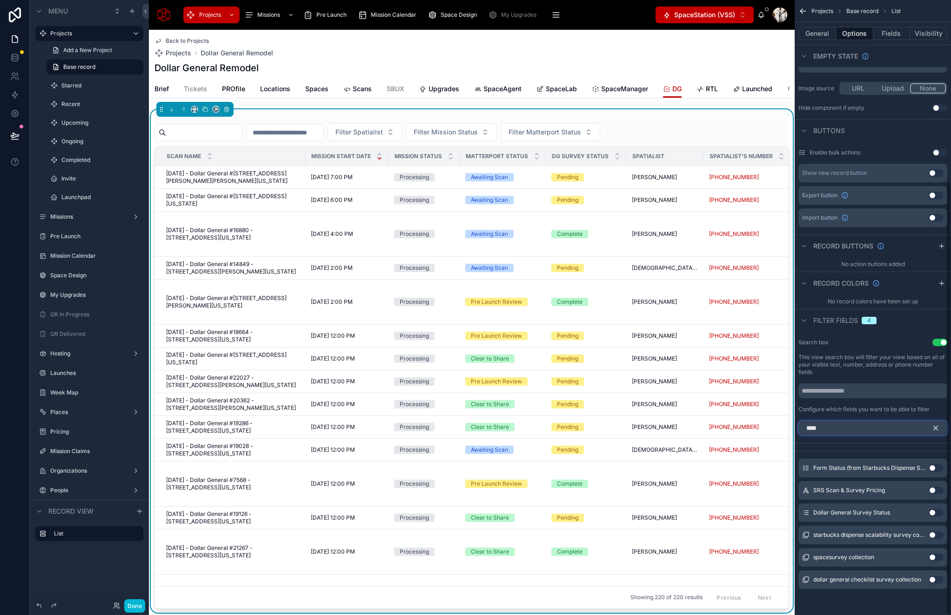
scroll to position [257, 0]
type input "****"
click at [937, 513] on button "Use setting" at bounding box center [936, 512] width 15 height 7
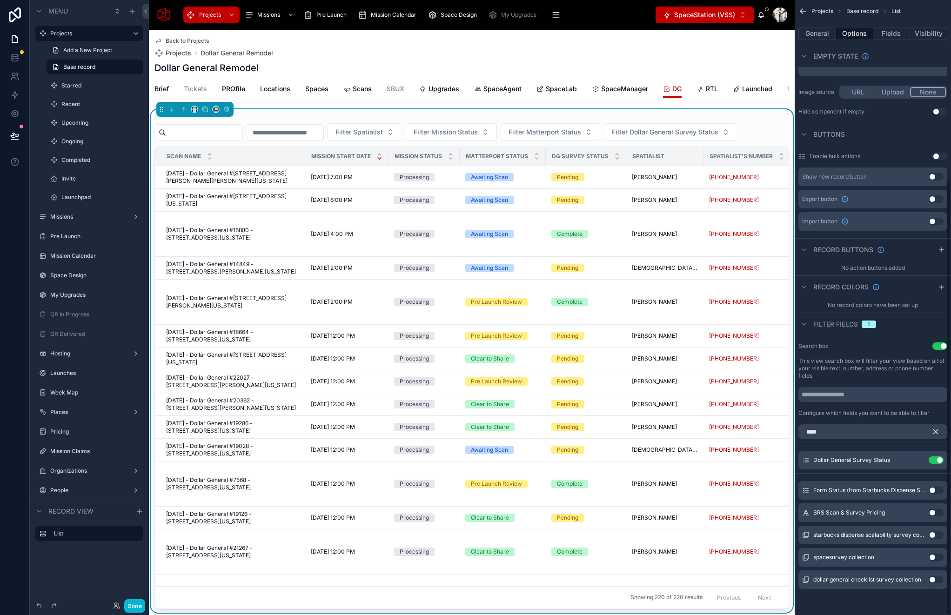
scroll to position [254, 0]
click at [133, 604] on button "Done" at bounding box center [134, 605] width 21 height 13
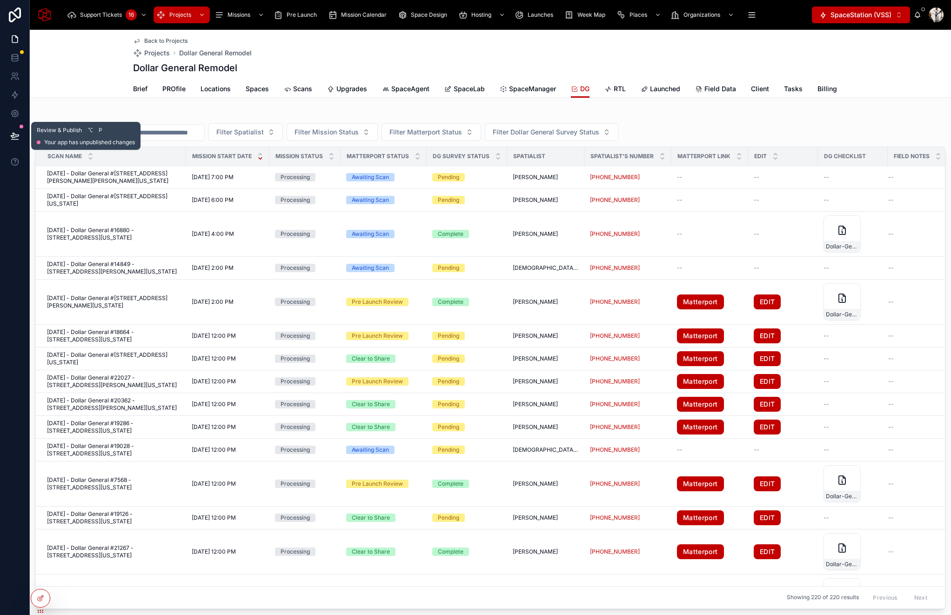
click at [9, 136] on button at bounding box center [15, 136] width 20 height 26
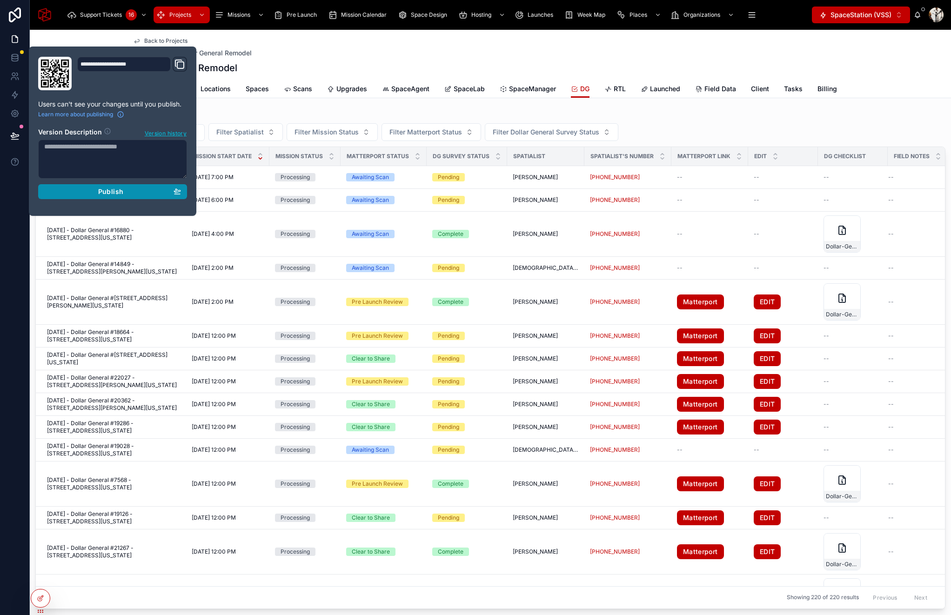
click at [100, 194] on span "Publish" at bounding box center [110, 191] width 25 height 8
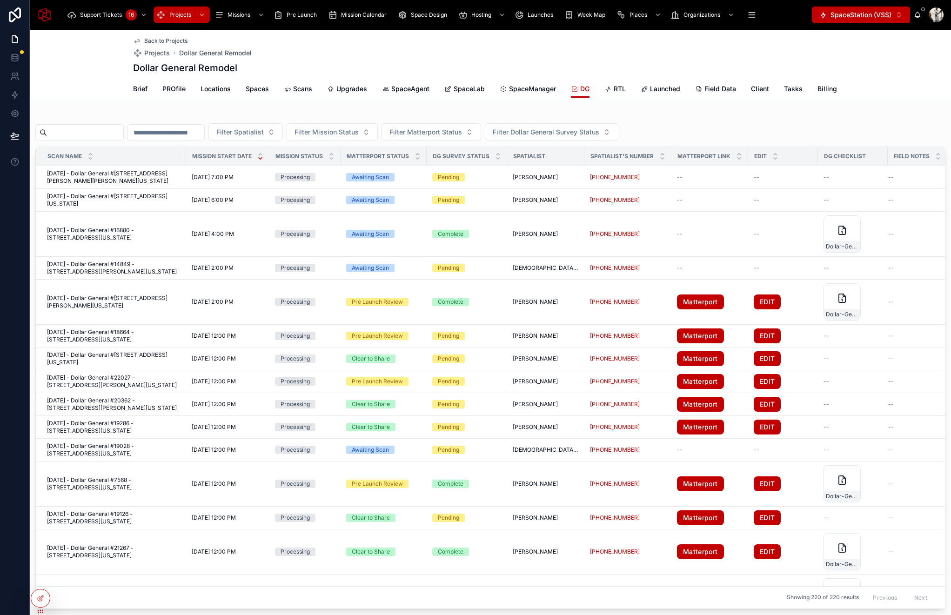
click at [756, 120] on div "Filter Spatialist Filter Mission Status Filter Matterport Status Filter Dollar …" at bounding box center [490, 361] width 910 height 496
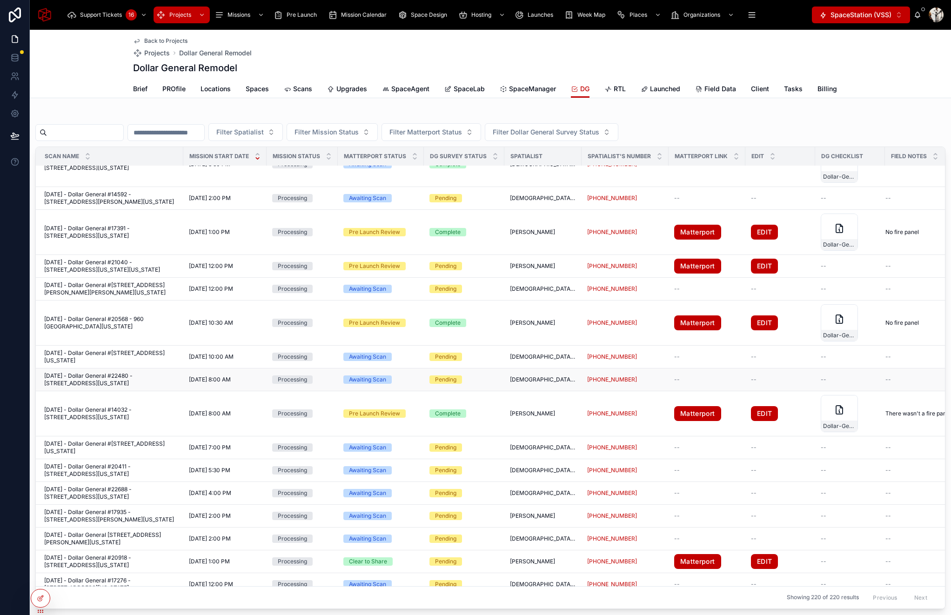
scroll to position [1202, 0]
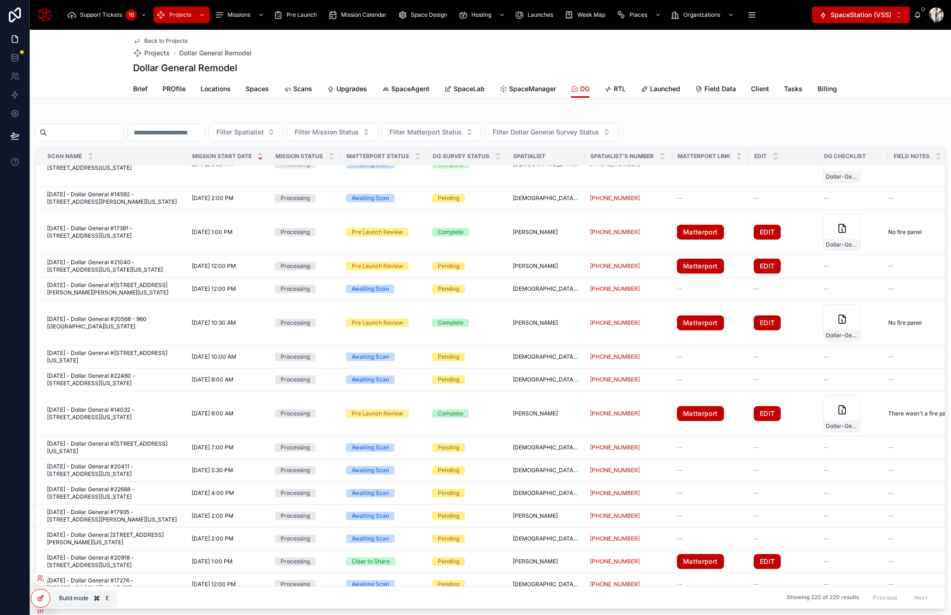
click at [39, 597] on icon at bounding box center [40, 599] width 4 height 4
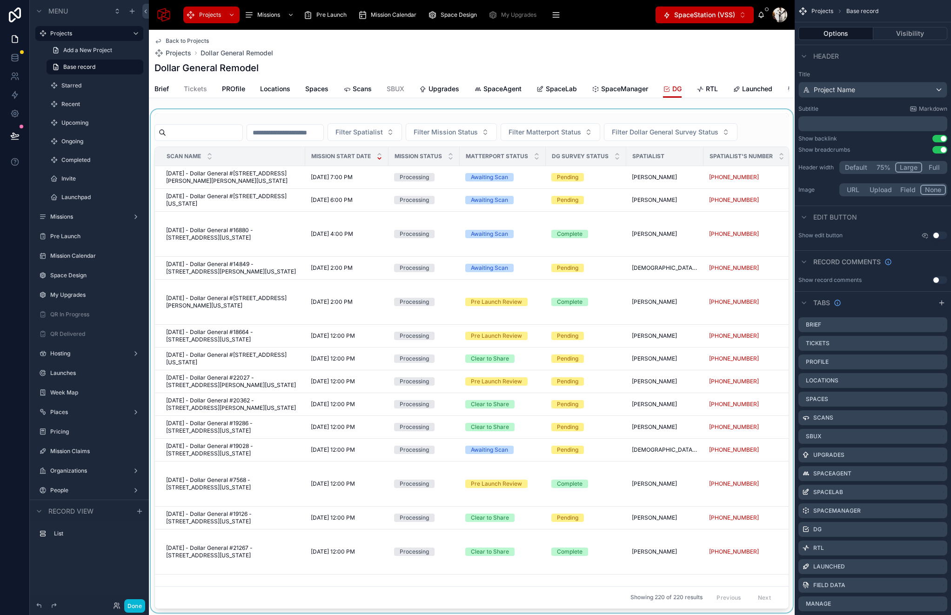
click at [391, 117] on div at bounding box center [472, 360] width 646 height 503
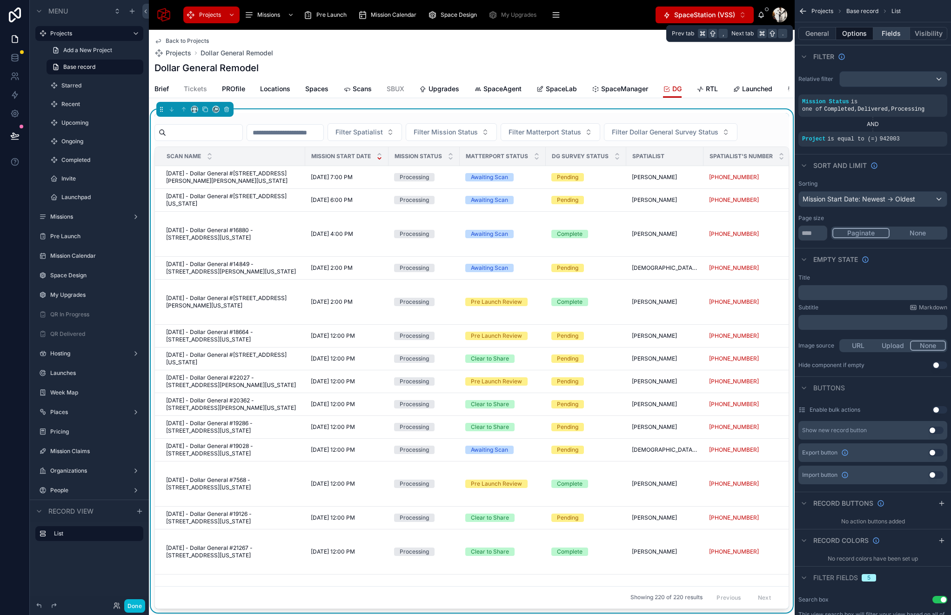
click at [894, 34] on button "Fields" at bounding box center [891, 33] width 37 height 13
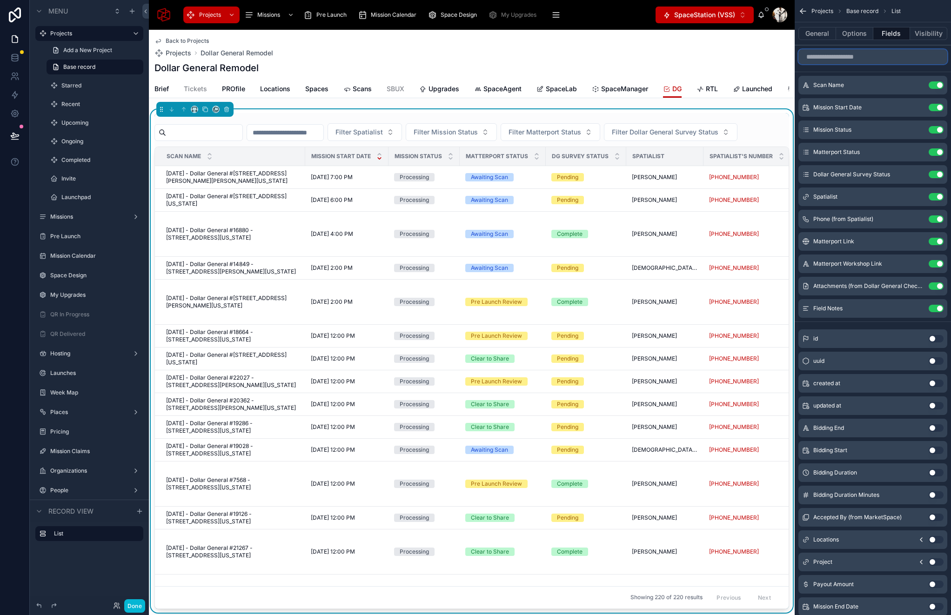
click at [846, 55] on input "scrollable content" at bounding box center [872, 56] width 149 height 15
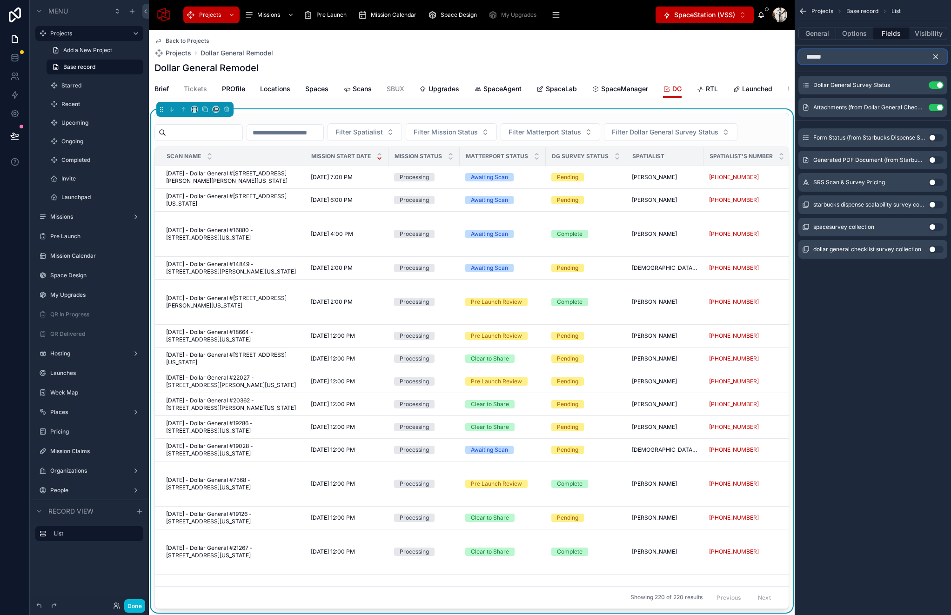
click at [838, 55] on input "******" at bounding box center [872, 56] width 149 height 15
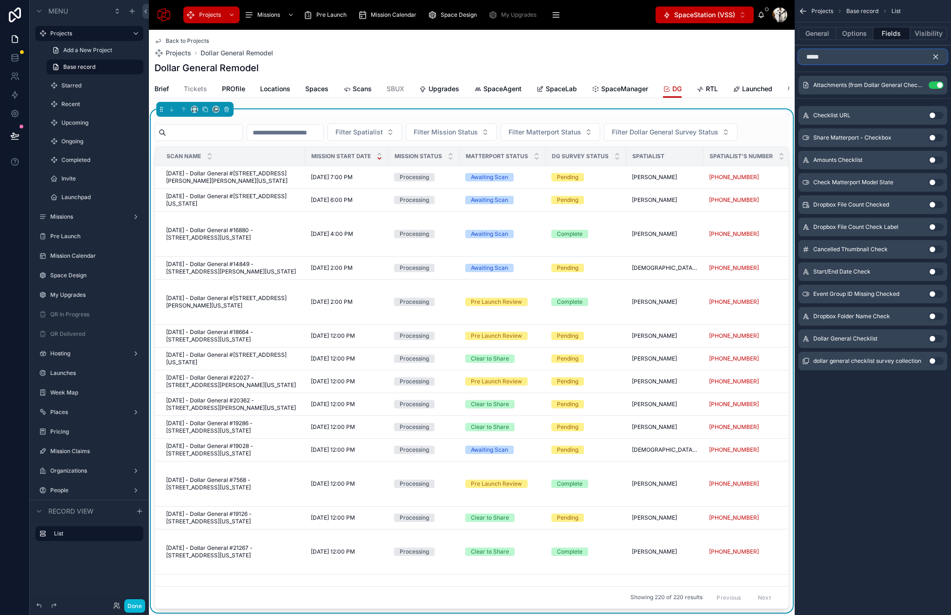
type input "*****"
click at [931, 339] on button "Use setting" at bounding box center [936, 338] width 15 height 7
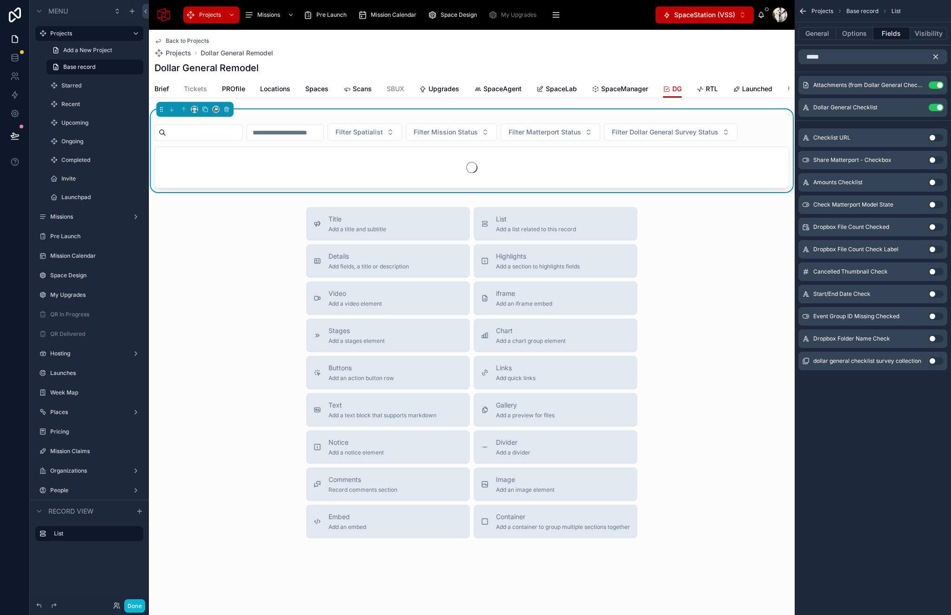
click at [935, 56] on icon "scrollable content" at bounding box center [935, 57] width 8 height 8
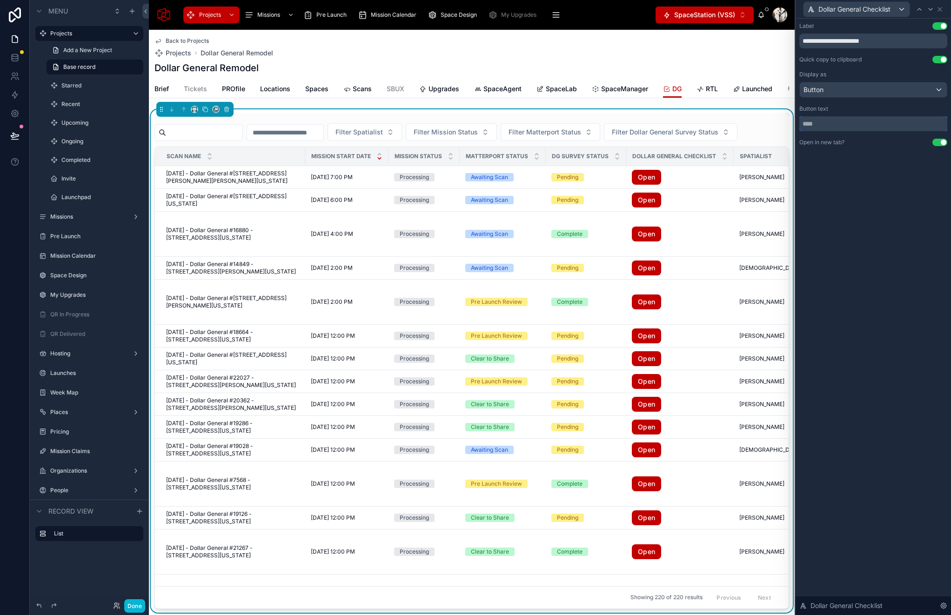
click at [848, 121] on input "text" at bounding box center [873, 123] width 148 height 15
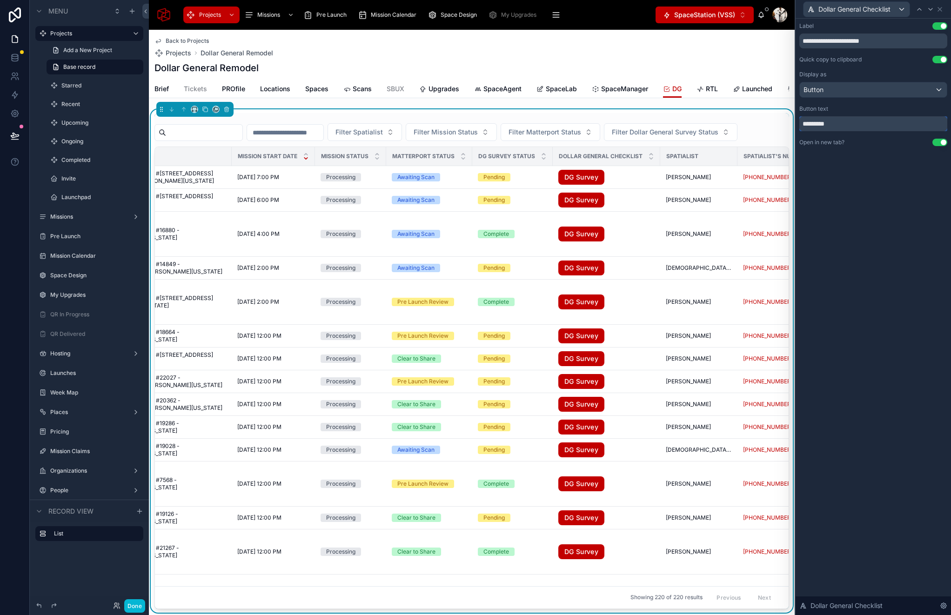
scroll to position [0, 68]
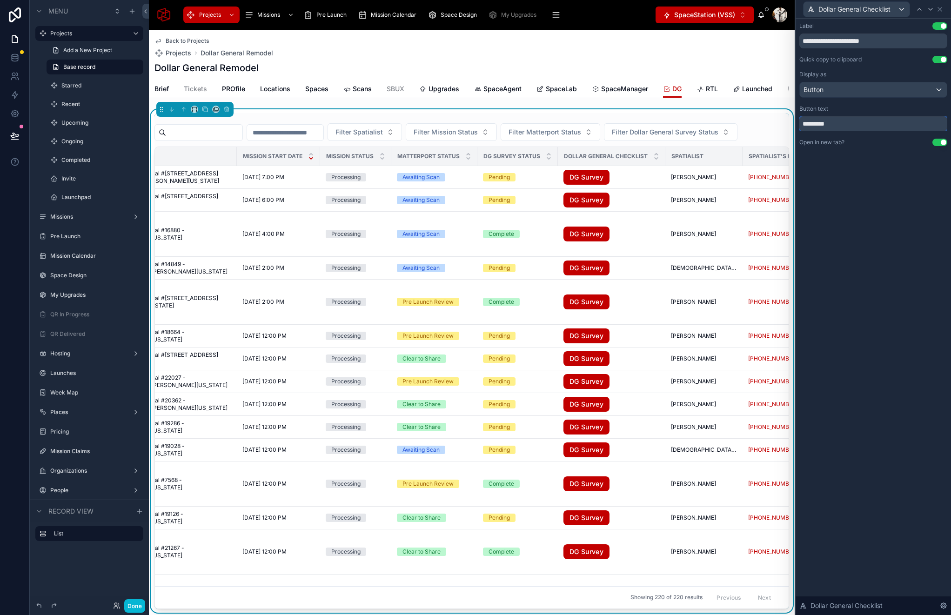
type input "*********"
drag, startPoint x: 848, startPoint y: 42, endPoint x: 808, endPoint y: 42, distance: 40.5
click at [808, 42] on input "**********" at bounding box center [873, 40] width 148 height 15
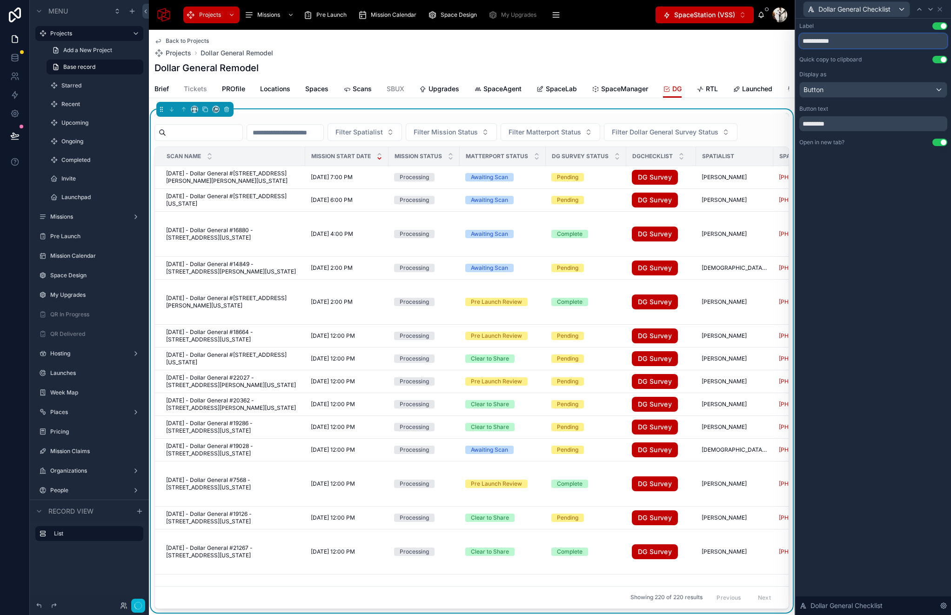
type input "**********"
click at [141, 605] on button "Done" at bounding box center [134, 605] width 21 height 13
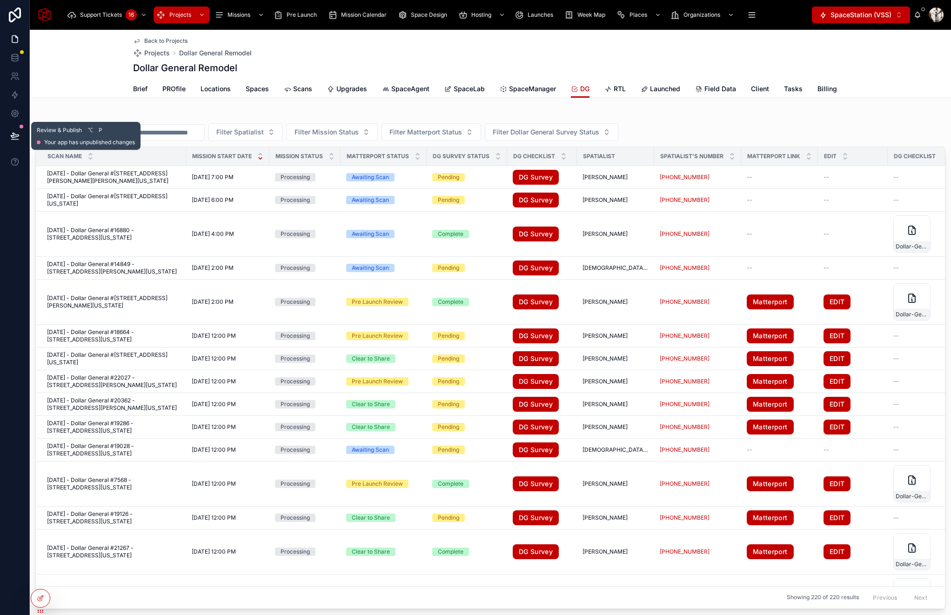
click at [17, 141] on button at bounding box center [15, 136] width 20 height 26
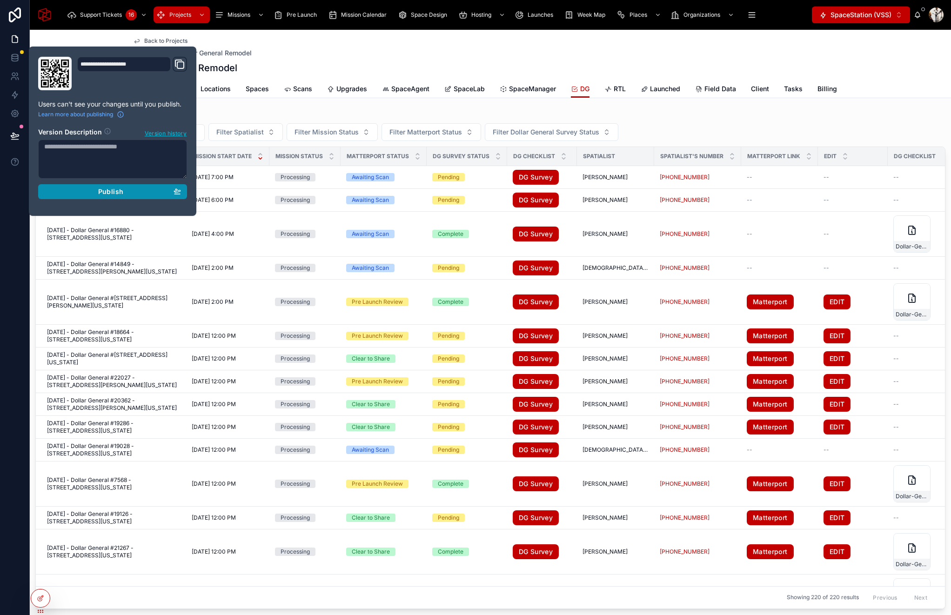
click at [95, 193] on div "Publish" at bounding box center [112, 191] width 137 height 8
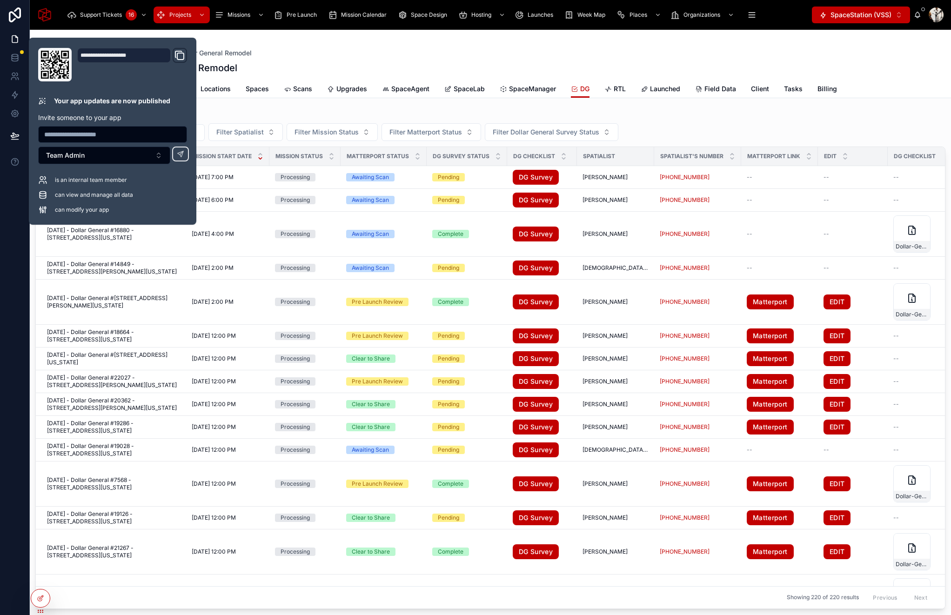
click at [750, 116] on div at bounding box center [490, 115] width 910 height 5
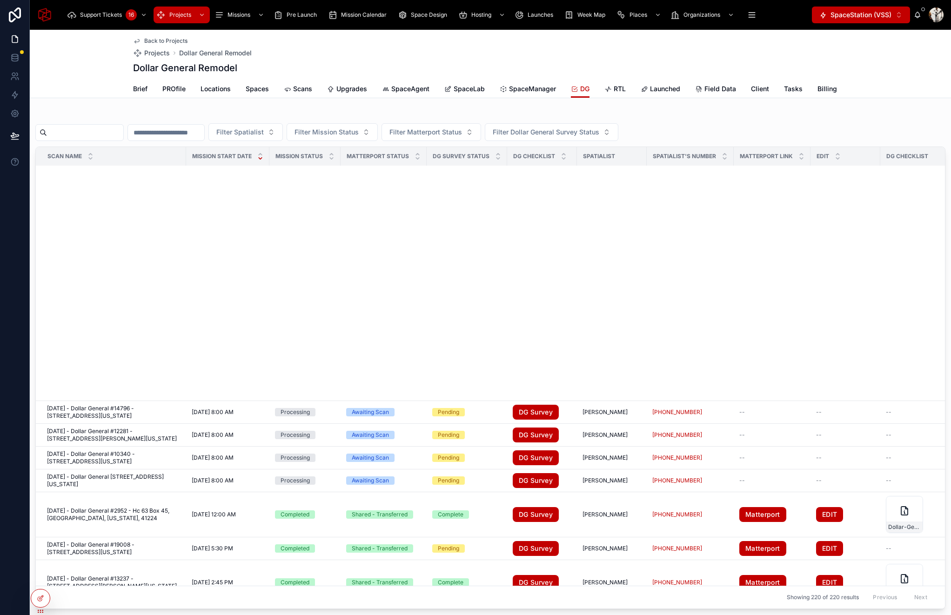
scroll to position [7282, 0]
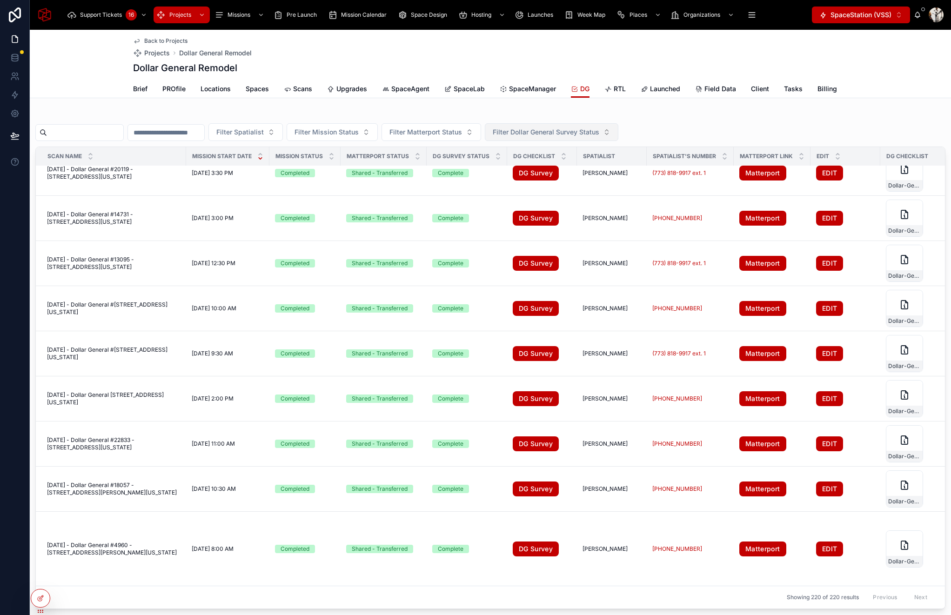
click at [535, 133] on span "Filter Dollar General Survey Status" at bounding box center [546, 131] width 107 height 9
click at [541, 172] on div "Pending" at bounding box center [573, 169] width 129 height 15
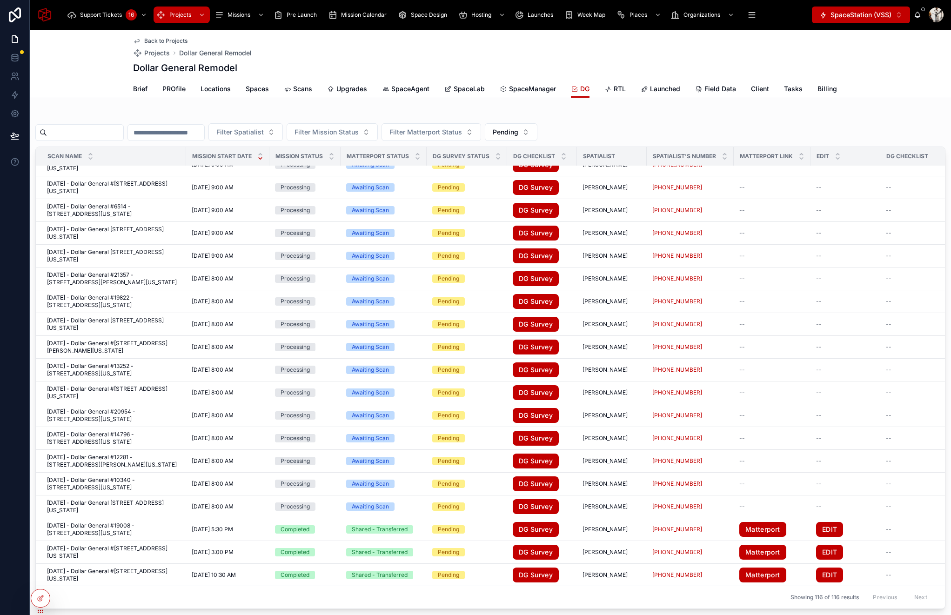
scroll to position [2492, 0]
click at [462, 133] on span "Filter Matterport Status" at bounding box center [425, 131] width 73 height 9
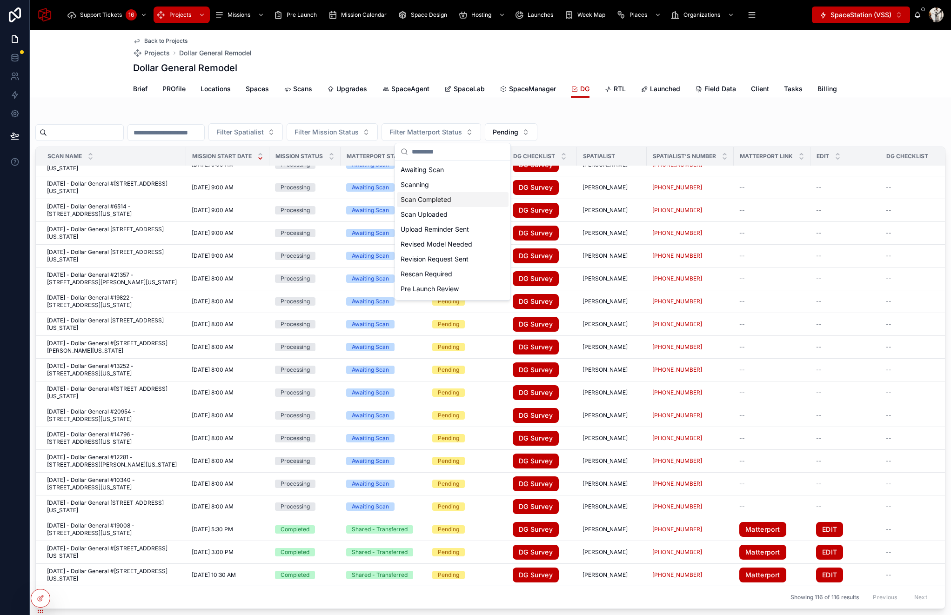
click at [448, 198] on div "Scan Completed" at bounding box center [453, 199] width 112 height 15
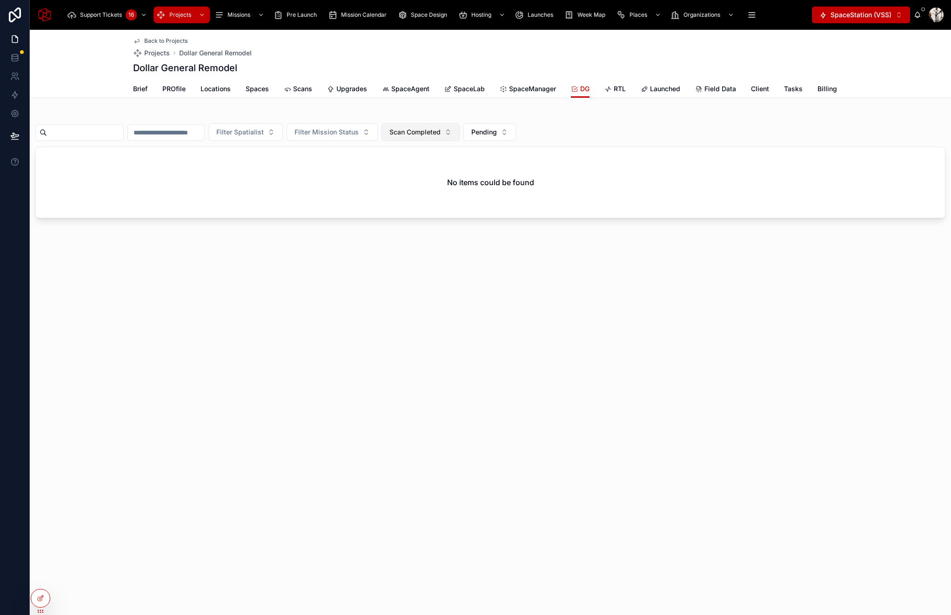
click at [441, 136] on span "Scan Completed" at bounding box center [414, 131] width 51 height 9
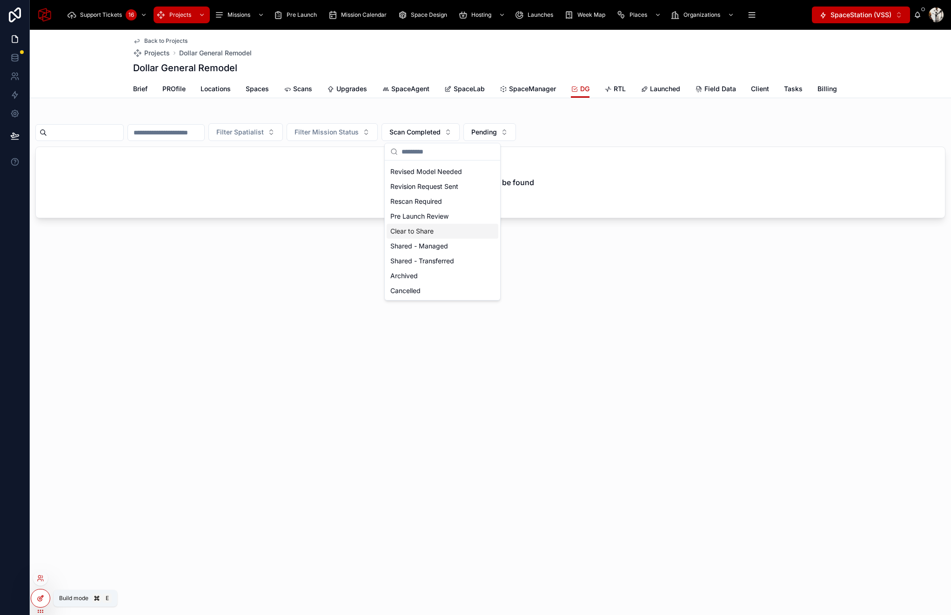
click at [41, 596] on icon at bounding box center [40, 598] width 7 height 7
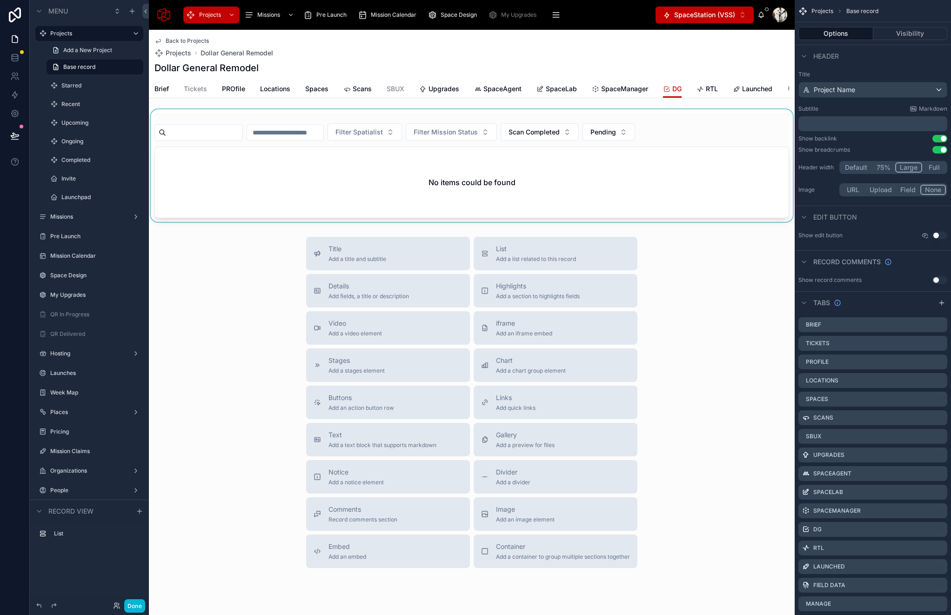
click at [552, 122] on div at bounding box center [472, 165] width 646 height 113
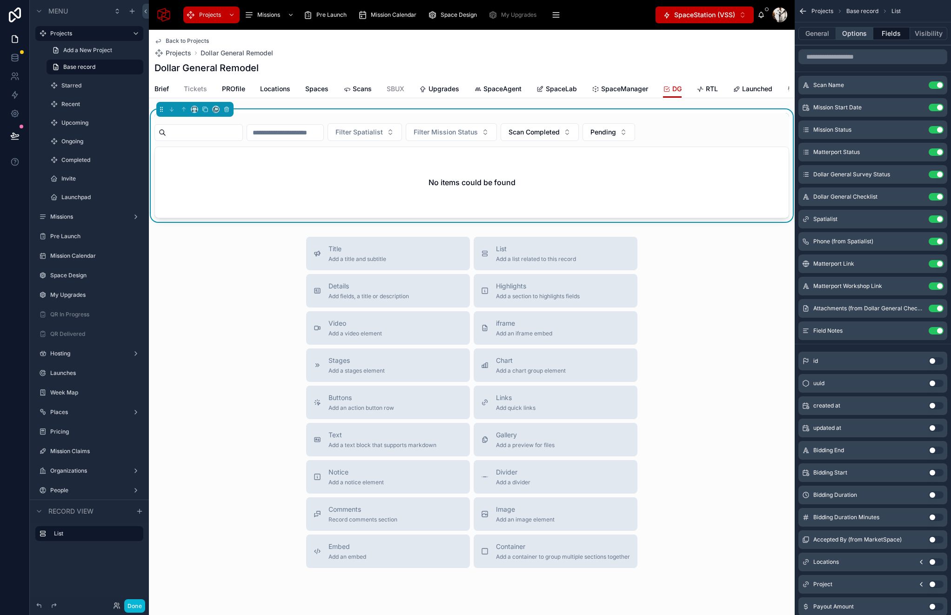
click at [855, 31] on button "Options" at bounding box center [854, 33] width 37 height 13
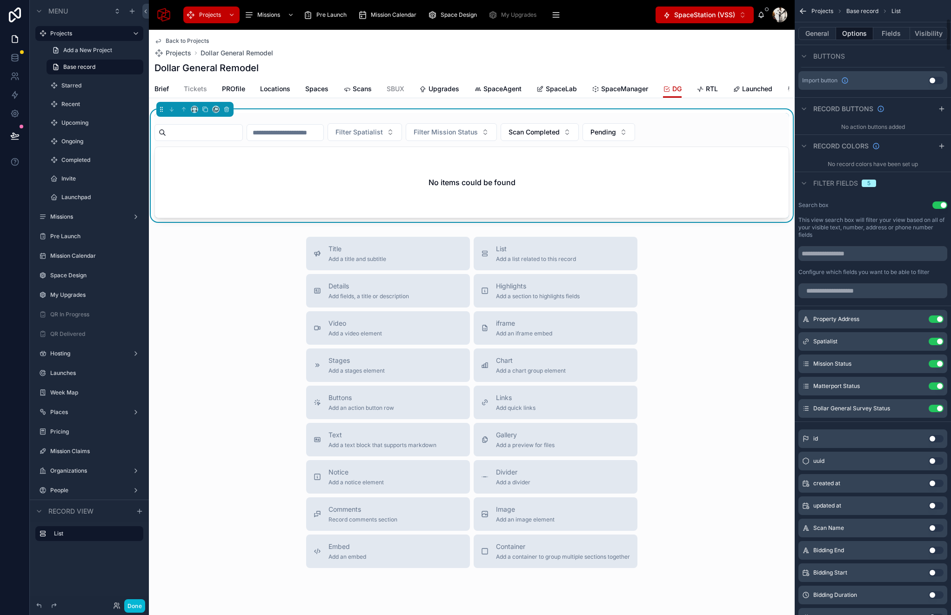
scroll to position [415, 0]
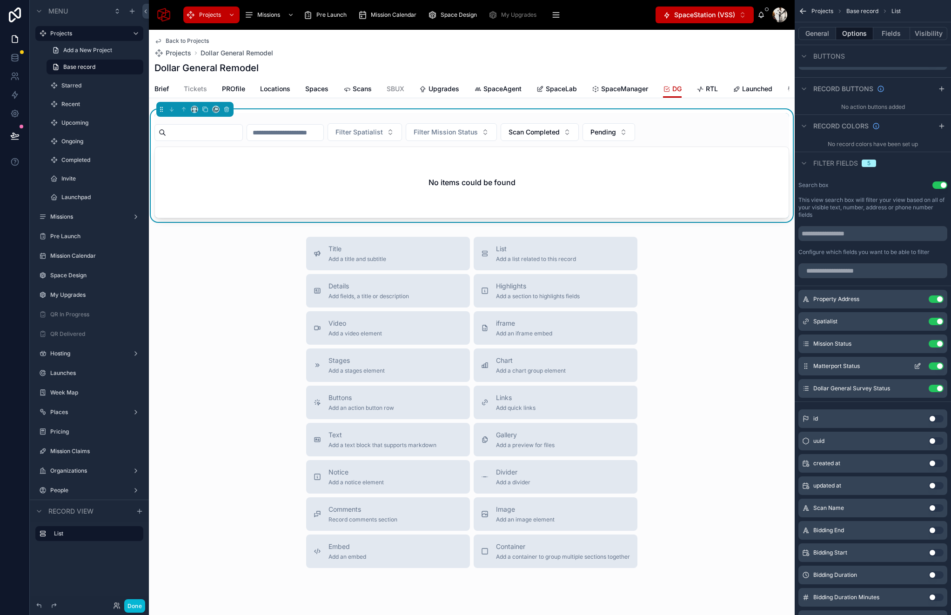
click at [918, 365] on icon "scrollable content" at bounding box center [919, 365] width 4 height 4
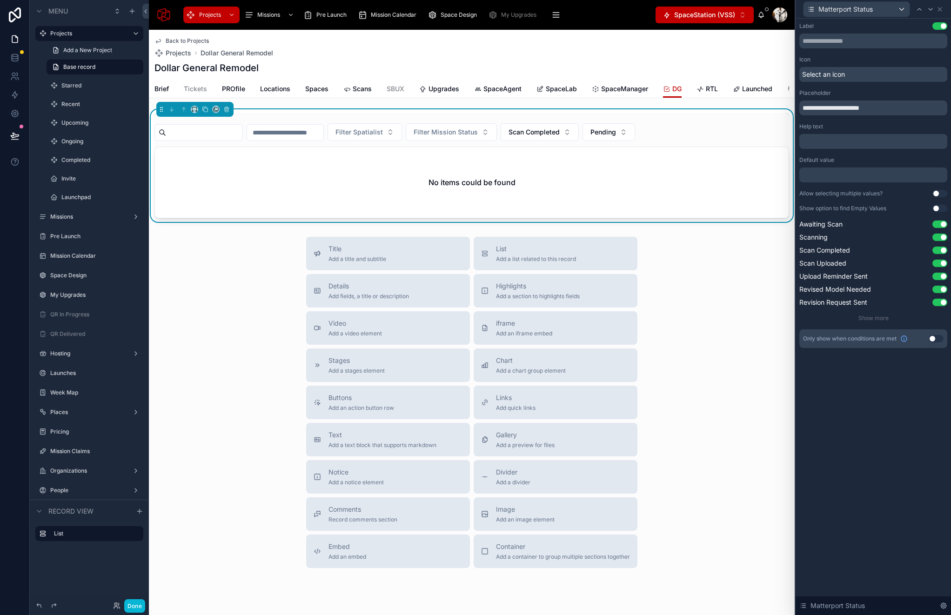
click at [937, 193] on button "Use setting" at bounding box center [939, 193] width 15 height 7
click at [920, 9] on icon at bounding box center [919, 9] width 4 height 2
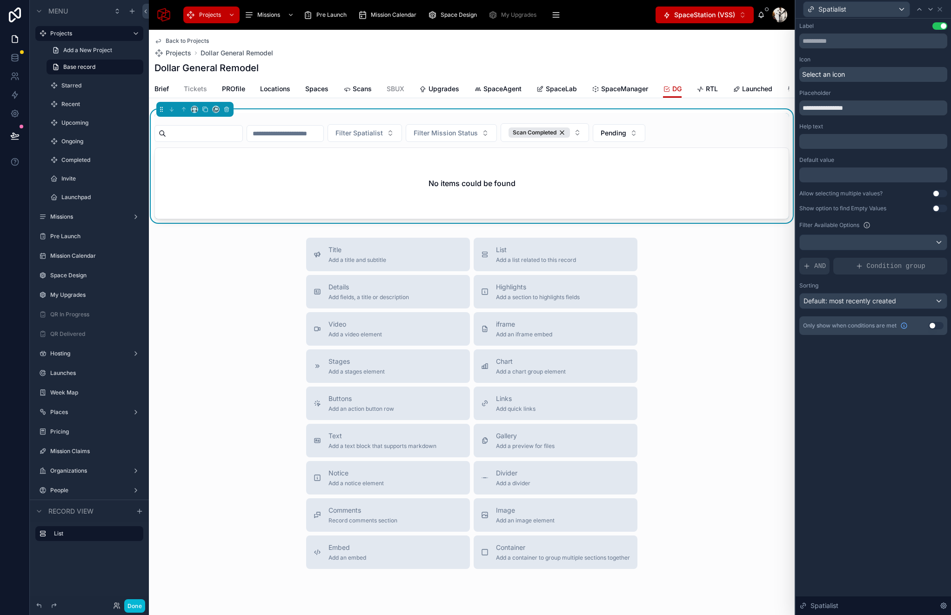
click at [935, 193] on button "Use setting" at bounding box center [939, 193] width 15 height 7
click at [917, 9] on icon at bounding box center [919, 9] width 7 height 7
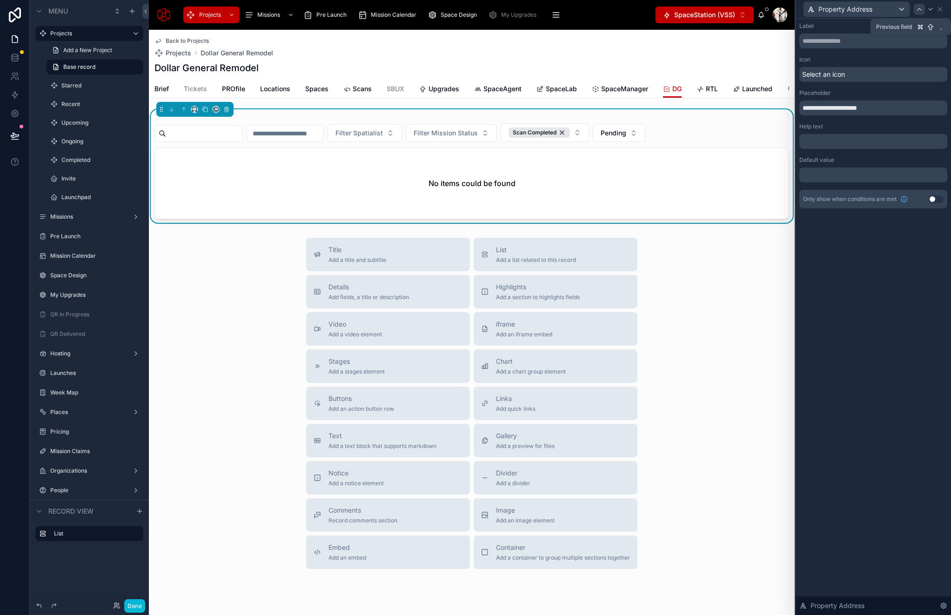
click at [917, 9] on icon at bounding box center [919, 9] width 7 height 7
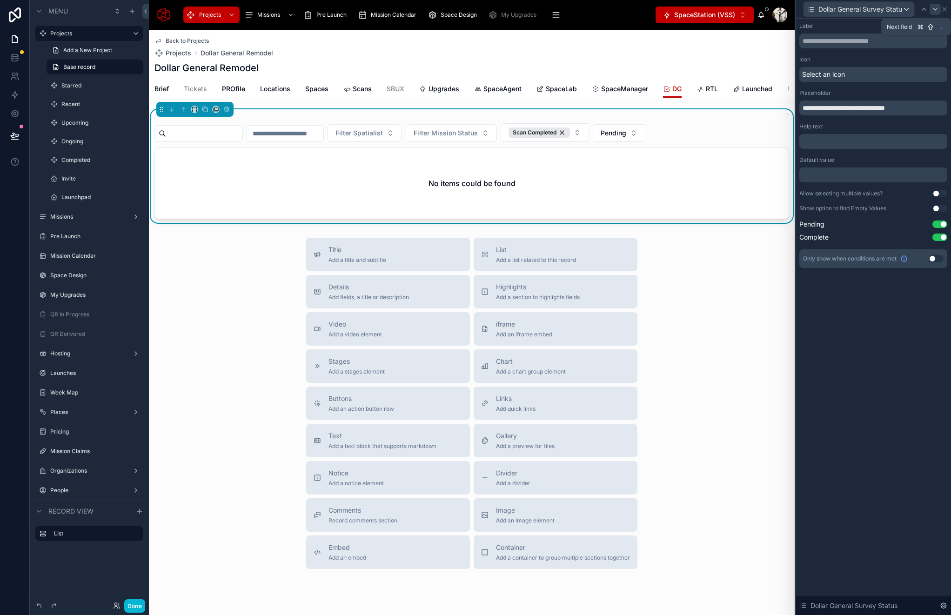
click at [930, 9] on div at bounding box center [935, 9] width 11 height 11
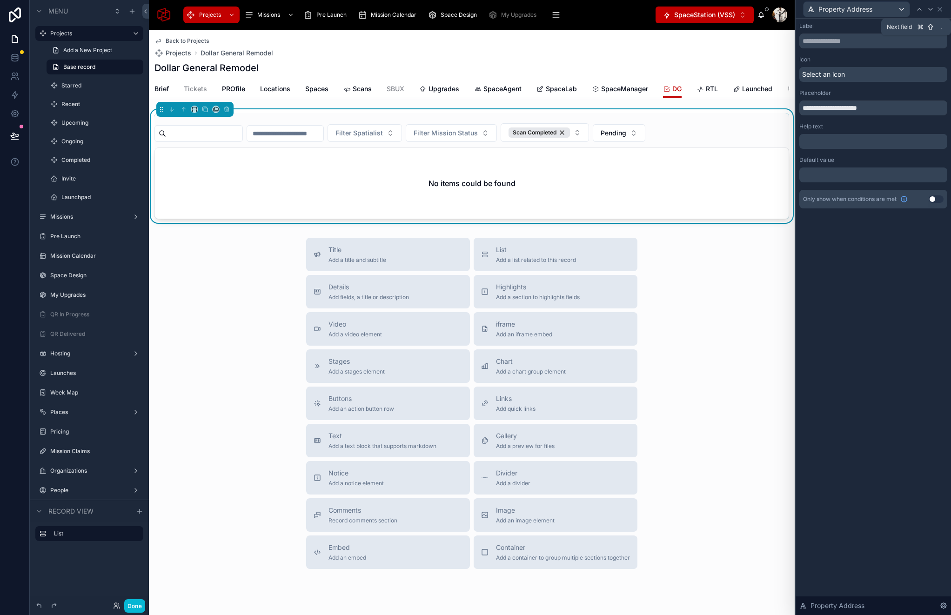
click at [930, 9] on icon at bounding box center [931, 9] width 4 height 2
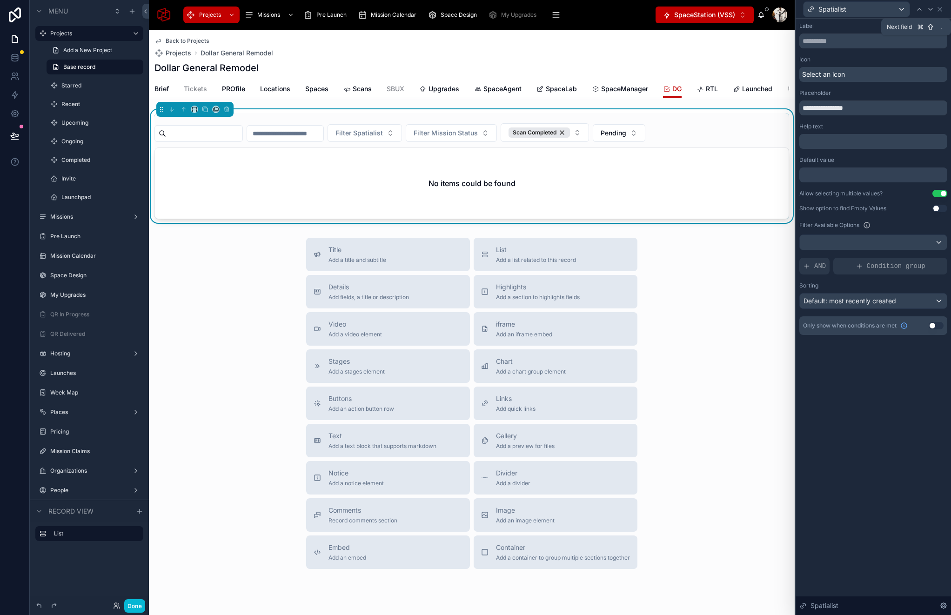
click at [930, 9] on icon at bounding box center [931, 9] width 4 height 2
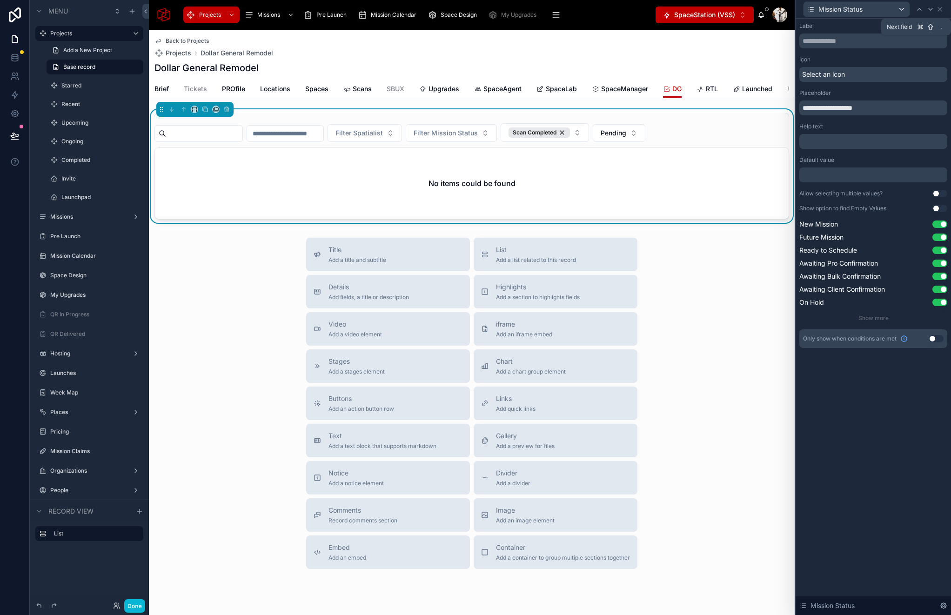
click at [930, 9] on icon at bounding box center [931, 9] width 4 height 2
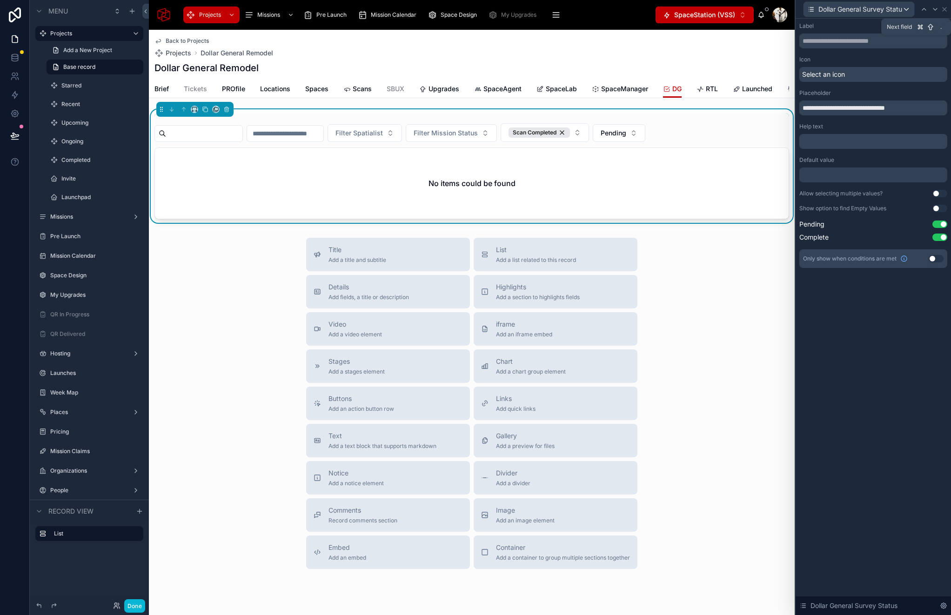
click at [930, 9] on div at bounding box center [935, 9] width 11 height 11
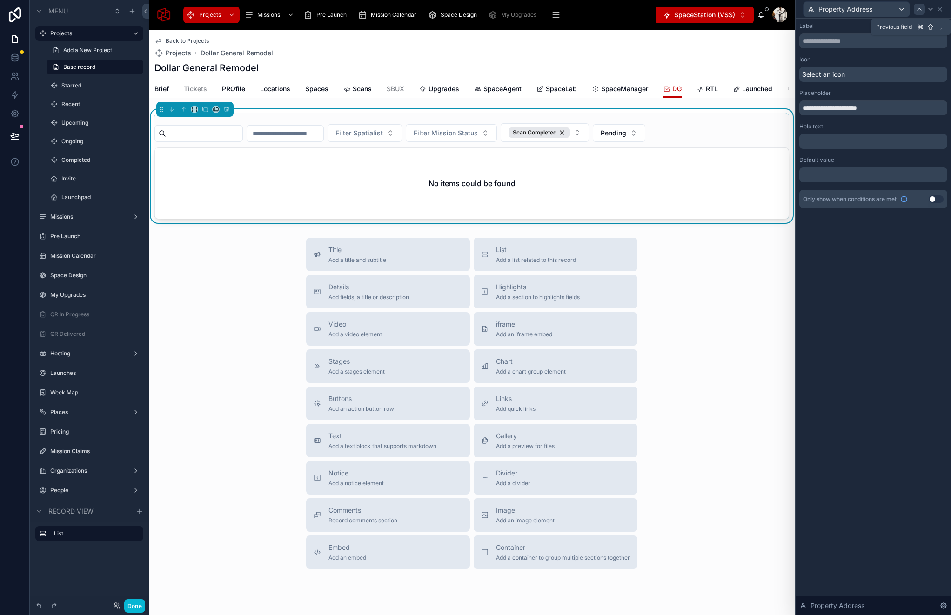
click at [916, 9] on icon at bounding box center [919, 9] width 7 height 7
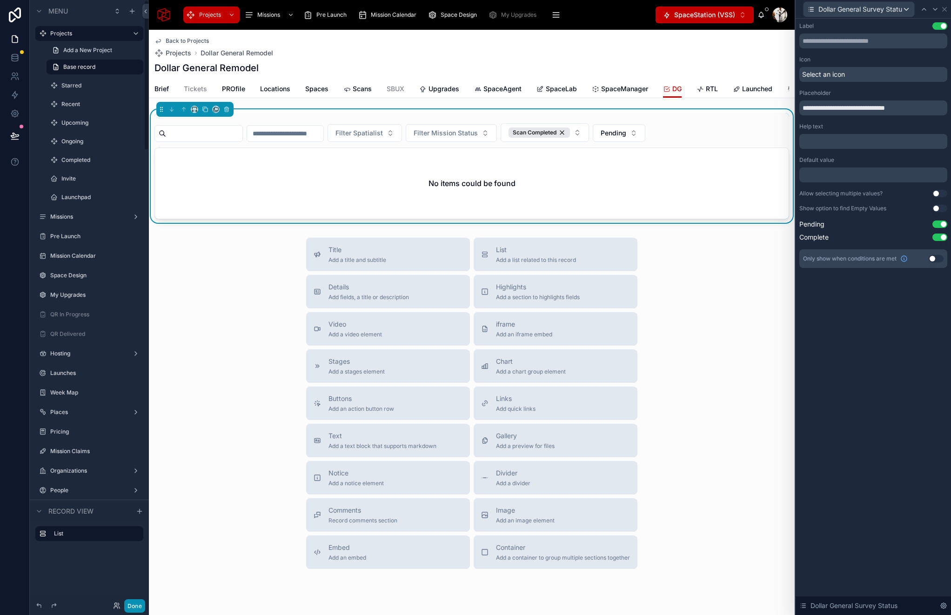
click at [135, 604] on button "Done" at bounding box center [134, 605] width 21 height 13
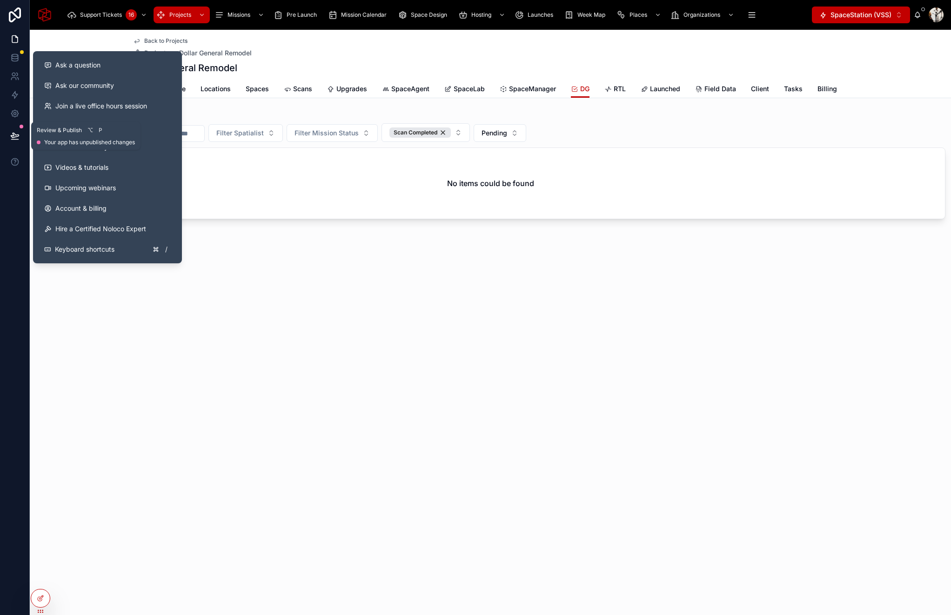
click at [15, 135] on icon at bounding box center [15, 135] width 8 height 5
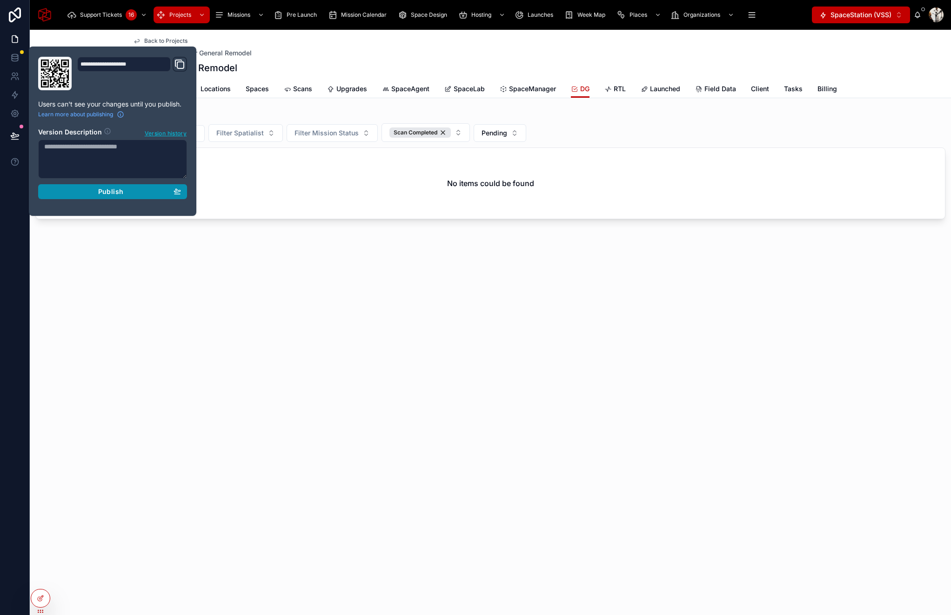
click at [96, 189] on div "Publish" at bounding box center [112, 191] width 137 height 8
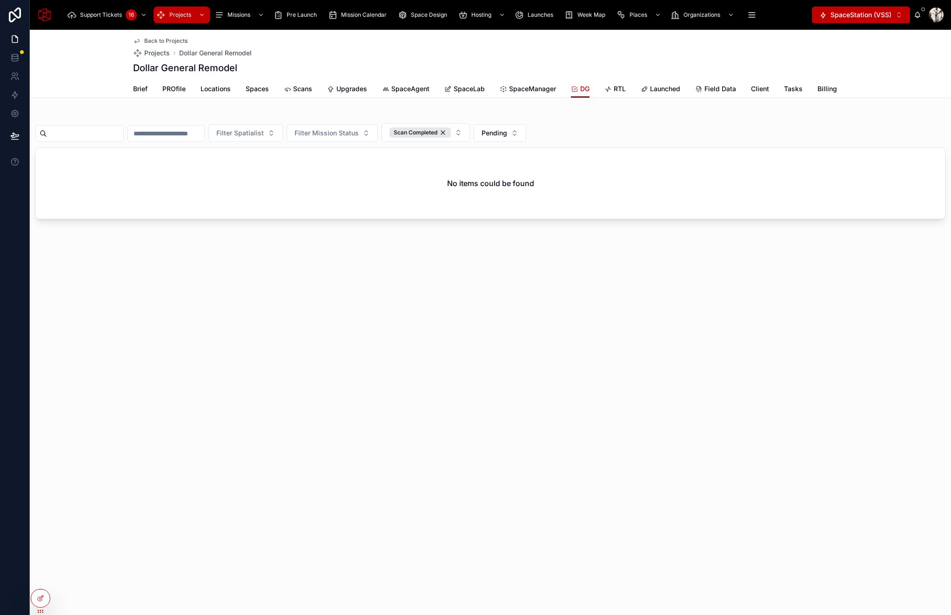
click at [605, 127] on div "Filter Spatialist Filter Mission Status Scan Completed Pending" at bounding box center [490, 132] width 910 height 19
click at [470, 133] on button "Scan Completed" at bounding box center [425, 132] width 88 height 19
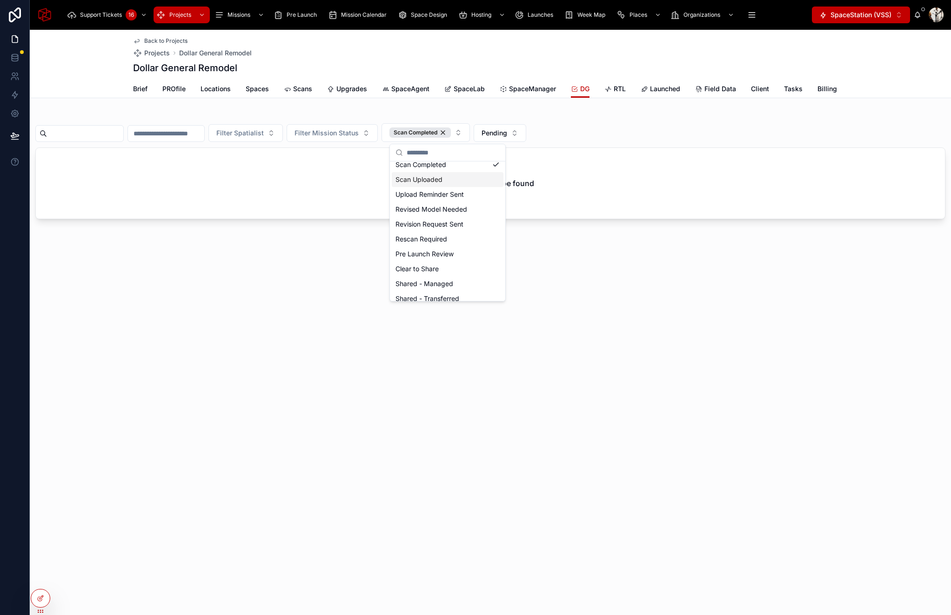
scroll to position [73, 0]
click at [467, 260] on div "Shared - Transferred" at bounding box center [448, 261] width 112 height 15
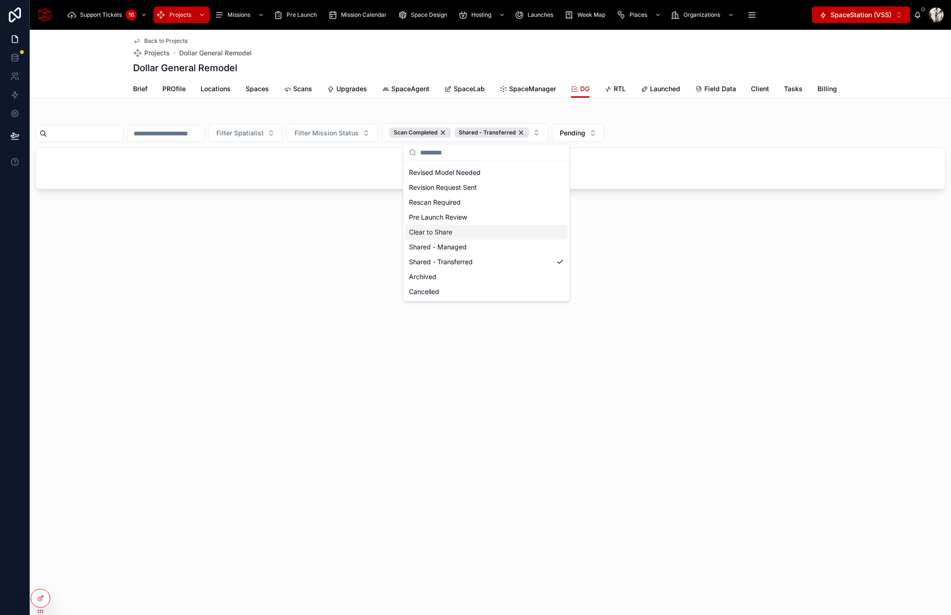
click at [483, 233] on div "Clear to Share" at bounding box center [486, 232] width 162 height 15
click at [718, 112] on div "Filter Spatialist Filter Mission Status Scan Completed Shared - Transferred Cle…" at bounding box center [490, 151] width 921 height 84
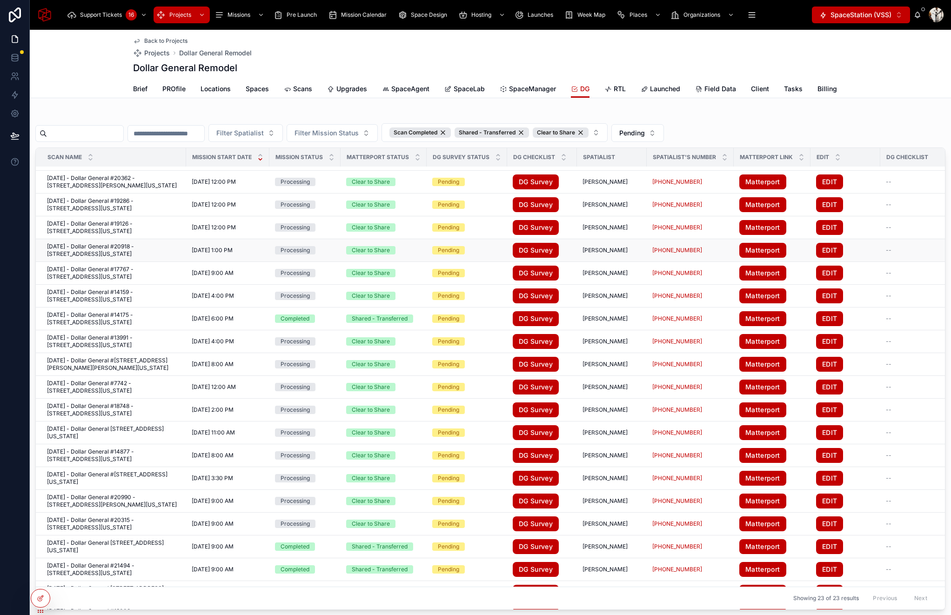
scroll to position [26, 0]
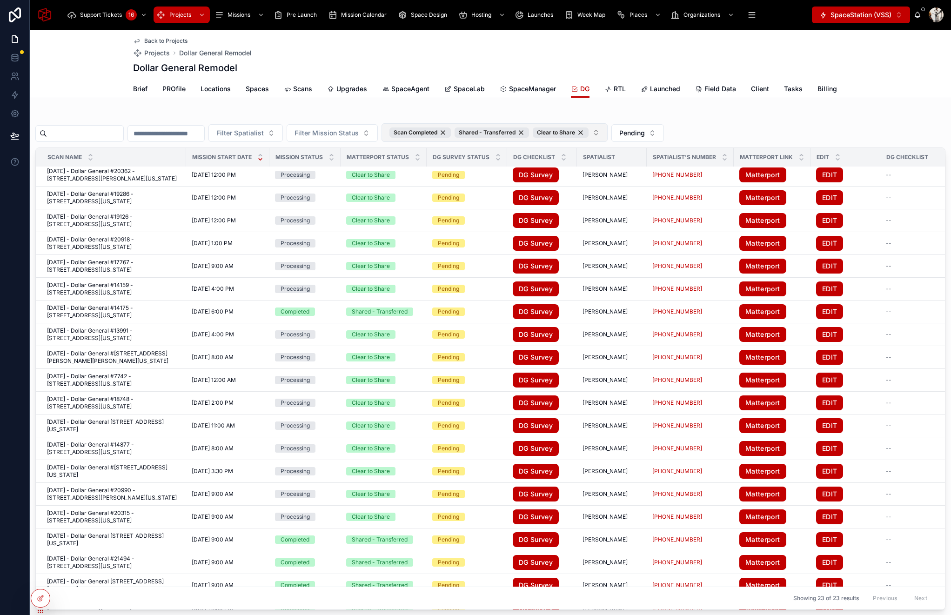
click at [608, 134] on button "Scan Completed Shared - Transferred Clear to Share" at bounding box center [494, 132] width 226 height 19
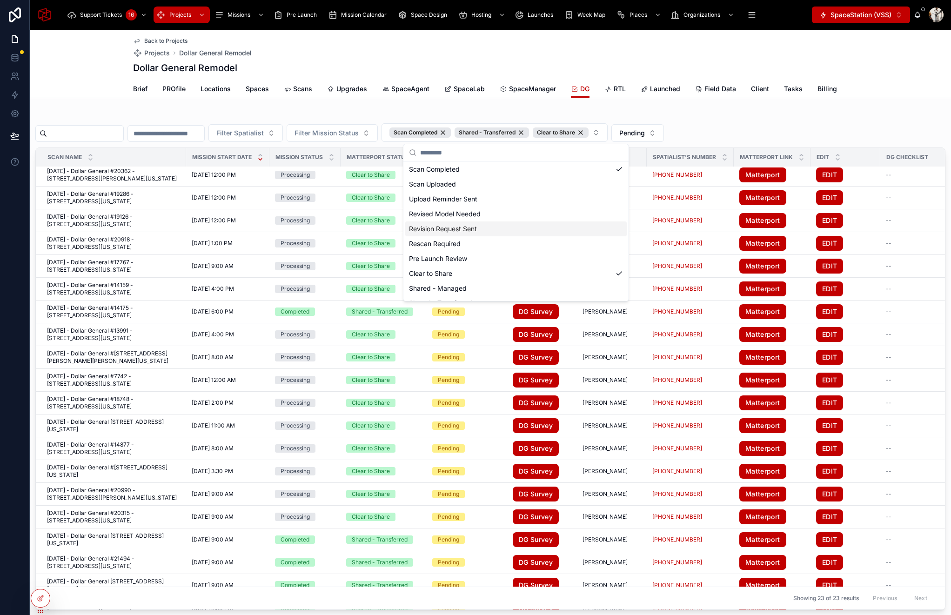
scroll to position [50, 0]
click at [511, 240] on div "Pre Launch Review" at bounding box center [515, 240] width 221 height 15
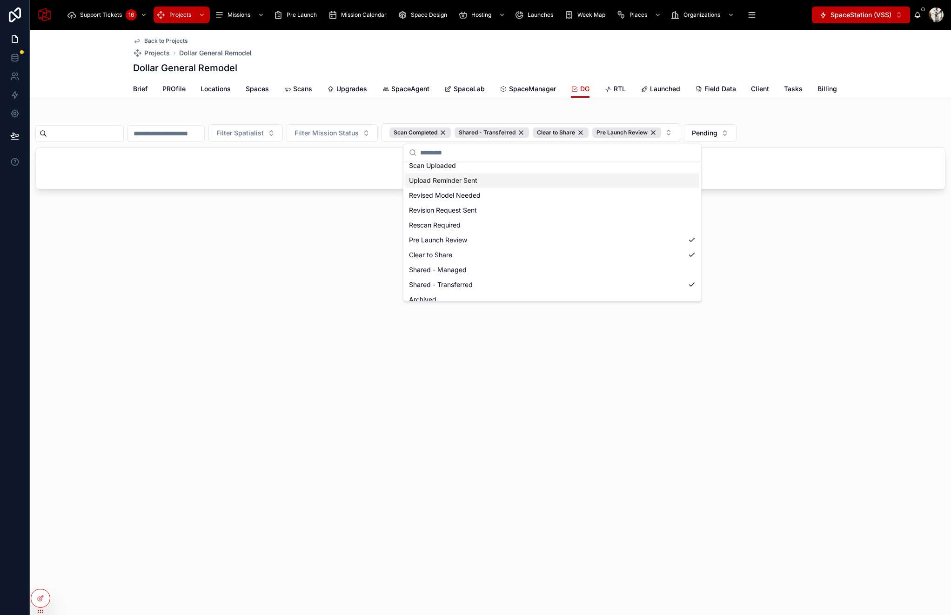
click at [802, 118] on div "Filter Spatialist Filter Mission Status Scan Completed Shared - Transferred Cle…" at bounding box center [490, 151] width 910 height 76
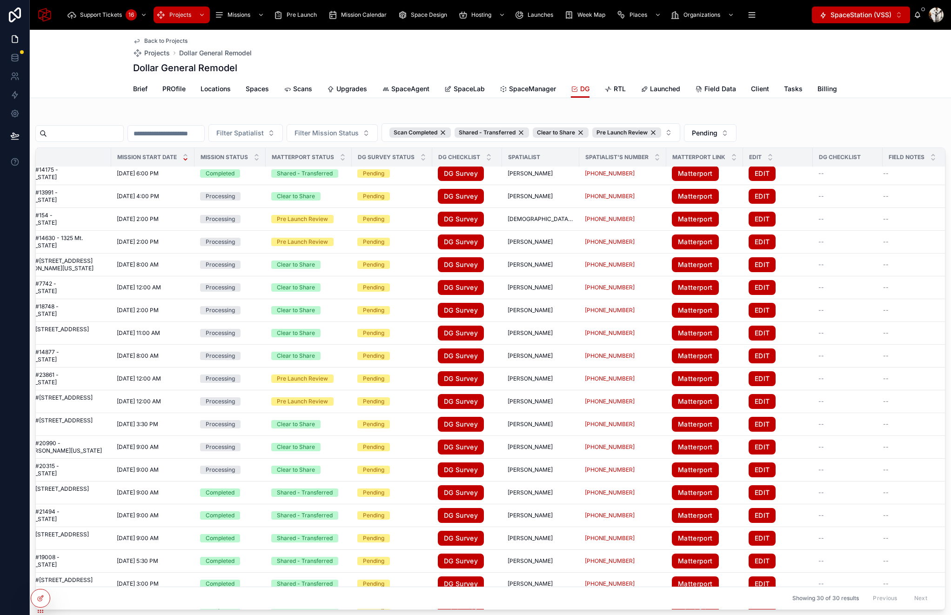
scroll to position [360, 75]
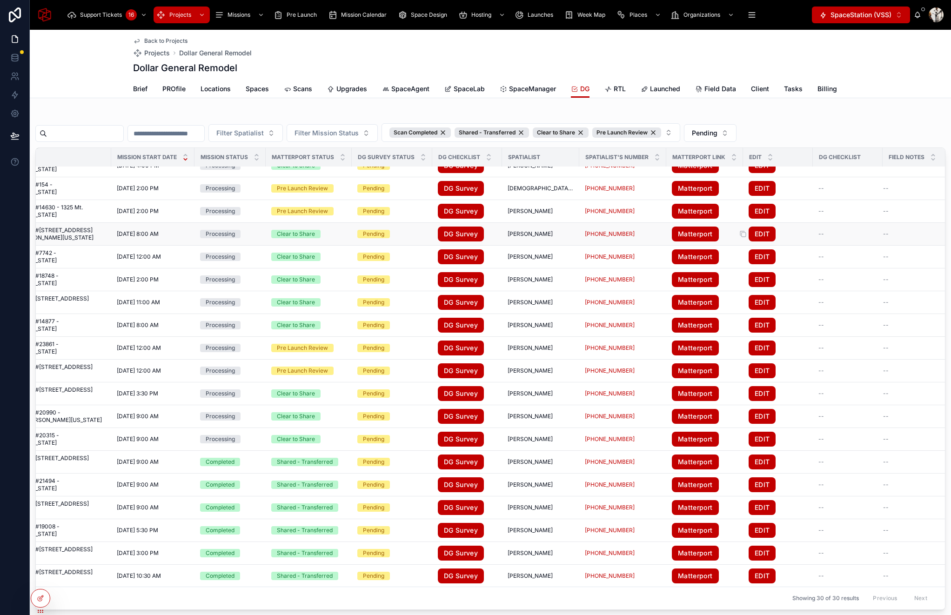
click at [761, 227] on link "EDIT" at bounding box center [762, 234] width 27 height 15
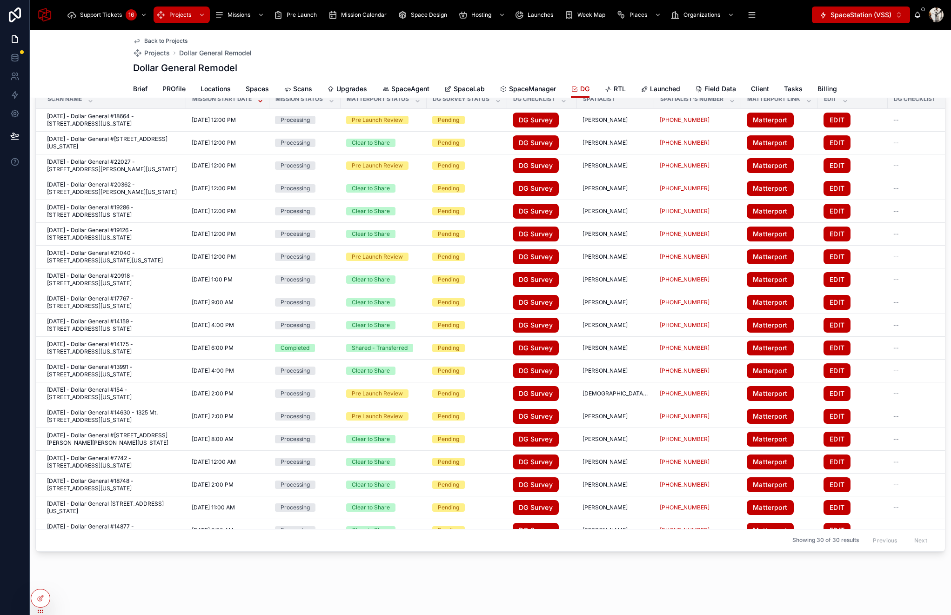
scroll to position [0, 0]
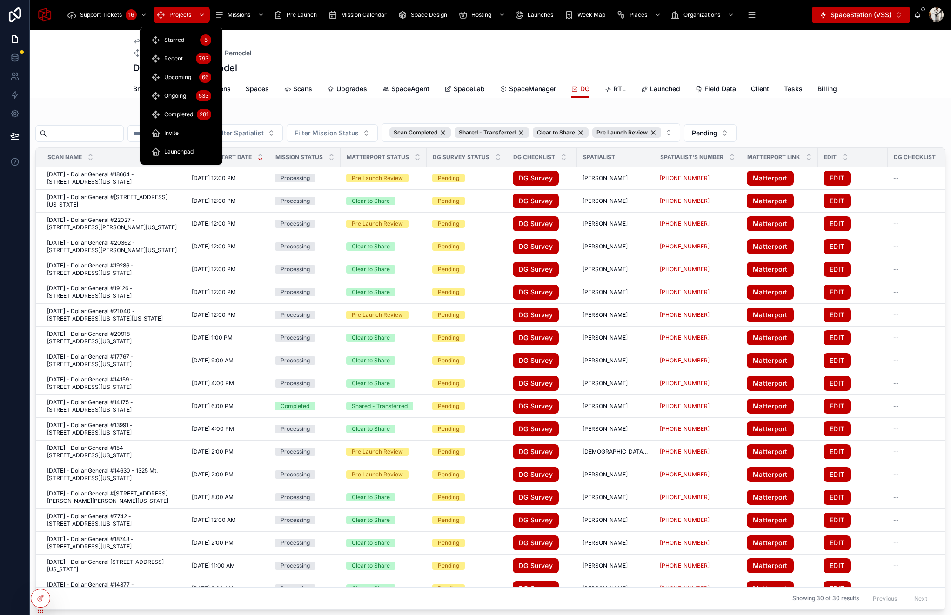
click at [177, 13] on span "Projects" at bounding box center [180, 14] width 22 height 7
